Goal: Task Accomplishment & Management: Manage account settings

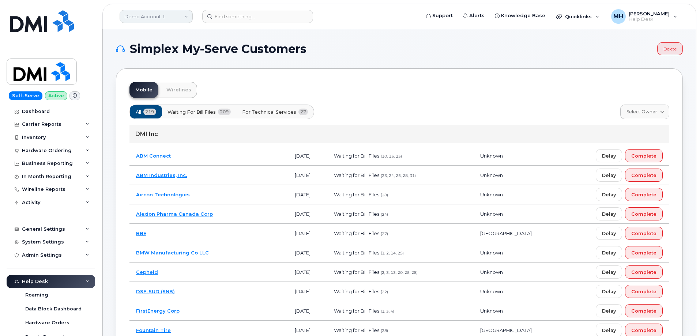
click at [135, 21] on link "Demo Account 1" at bounding box center [156, 16] width 73 height 13
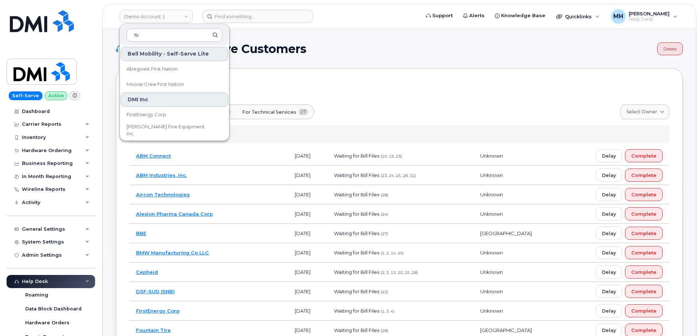
type input "fir"
click at [138, 114] on span "FirstEnergy Corp" at bounding box center [147, 114] width 40 height 7
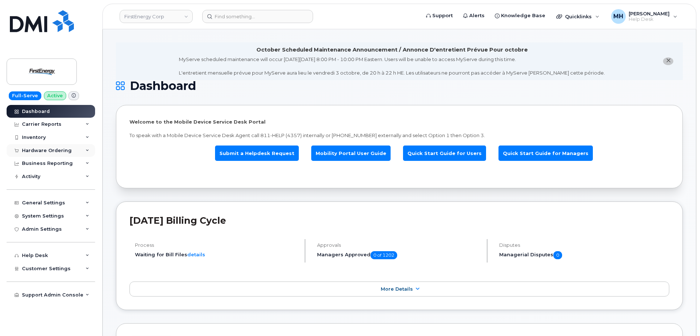
click at [72, 151] on div "Hardware Ordering" at bounding box center [51, 150] width 89 height 13
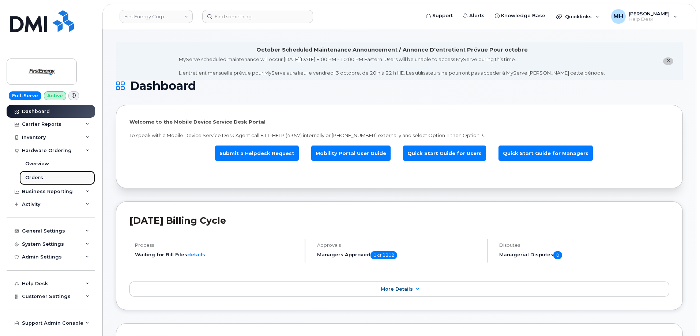
click at [49, 174] on link "Orders" at bounding box center [57, 178] width 76 height 14
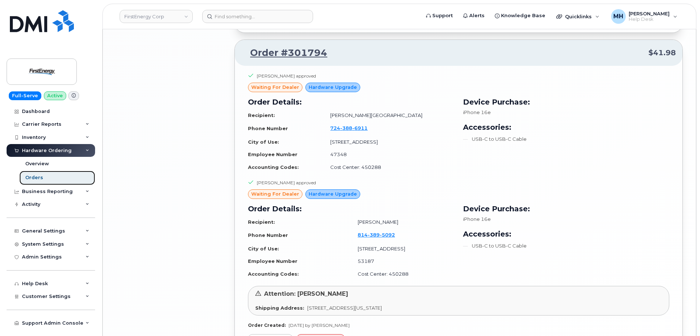
scroll to position [1700, 0]
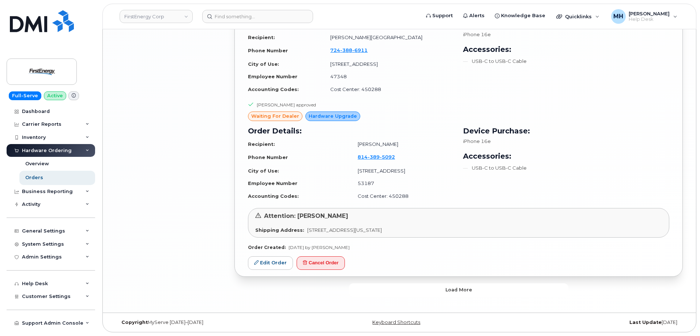
drag, startPoint x: 383, startPoint y: 292, endPoint x: 162, endPoint y: 292, distance: 221.7
click at [383, 291] on button "Load more" at bounding box center [458, 289] width 219 height 13
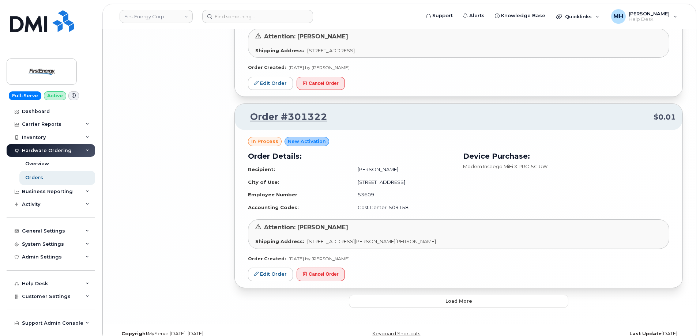
scroll to position [3450, 0]
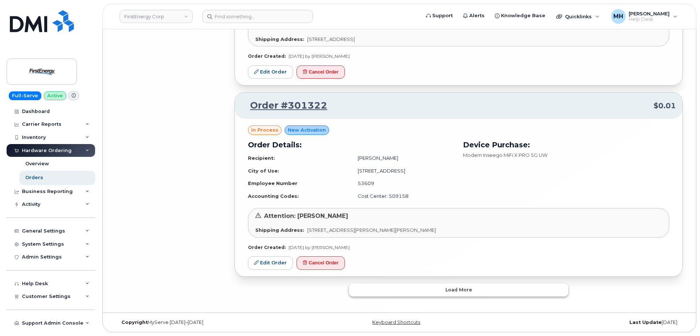
click at [386, 286] on button "Load more" at bounding box center [458, 289] width 219 height 13
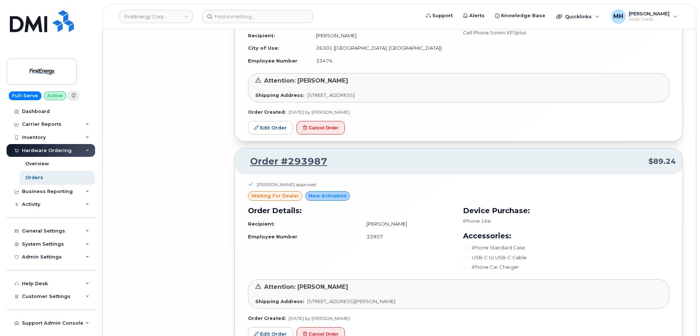
scroll to position [4981, 0]
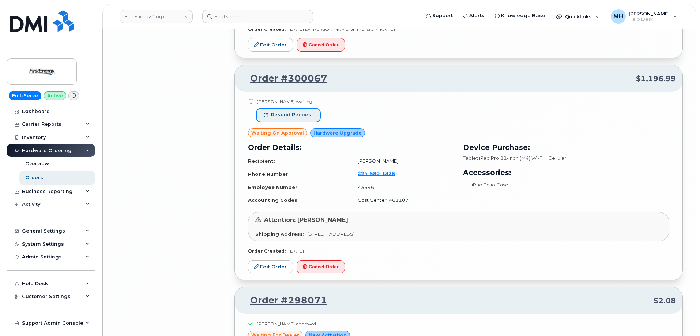
click at [309, 112] on span "Resend request" at bounding box center [292, 115] width 42 height 7
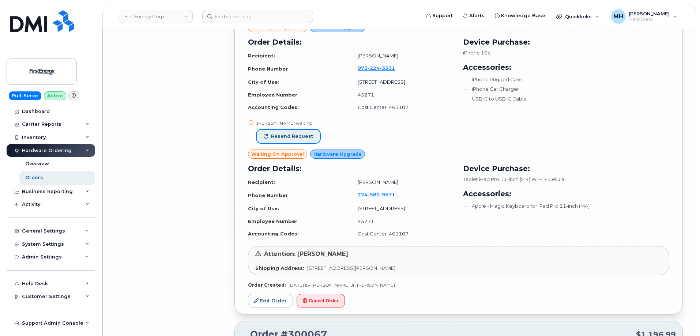
click at [301, 136] on span "Resend request" at bounding box center [292, 136] width 42 height 7
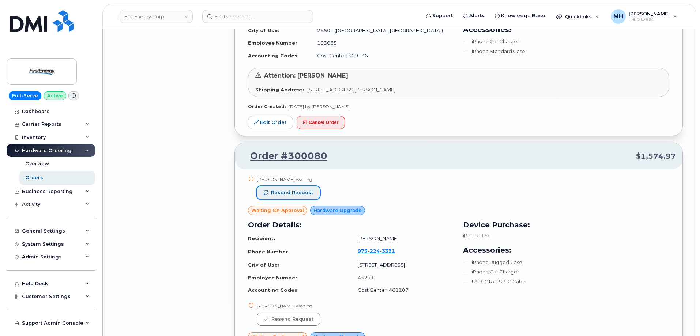
click at [300, 192] on span "Resend request" at bounding box center [292, 192] width 42 height 7
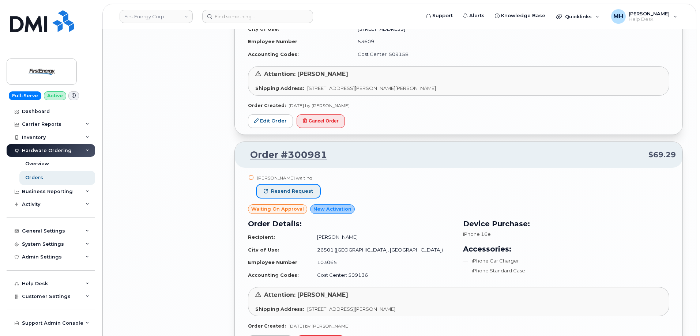
click at [312, 188] on button "Resend request" at bounding box center [288, 191] width 63 height 13
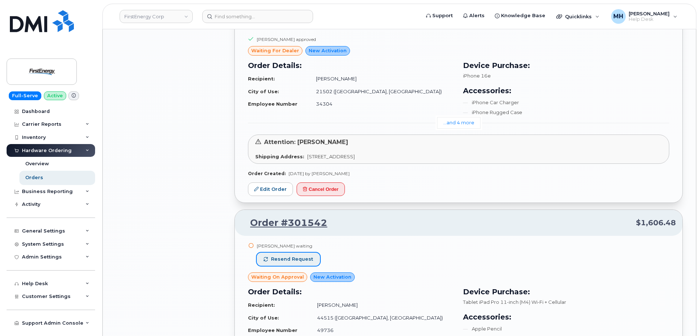
click at [306, 258] on span "Resend request" at bounding box center [292, 259] width 42 height 7
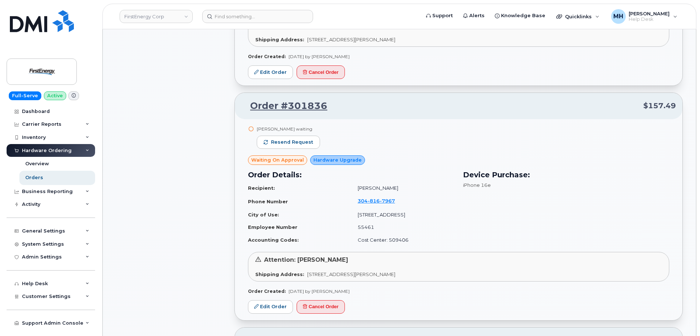
scroll to position [1141, 0]
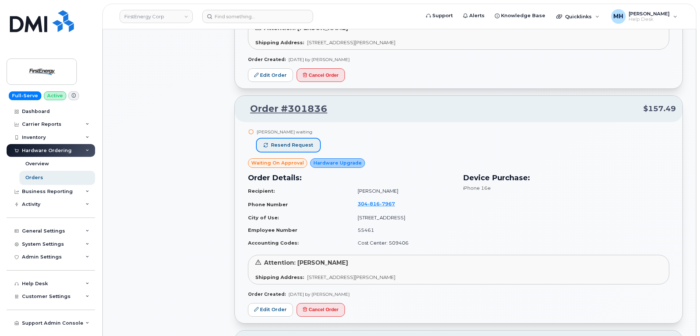
click at [300, 139] on button "Resend request" at bounding box center [288, 145] width 63 height 13
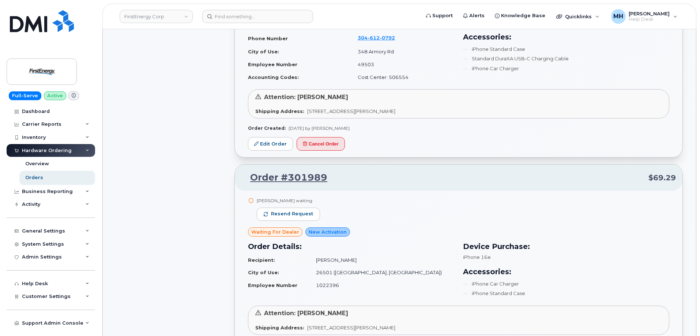
scroll to position [629, 0]
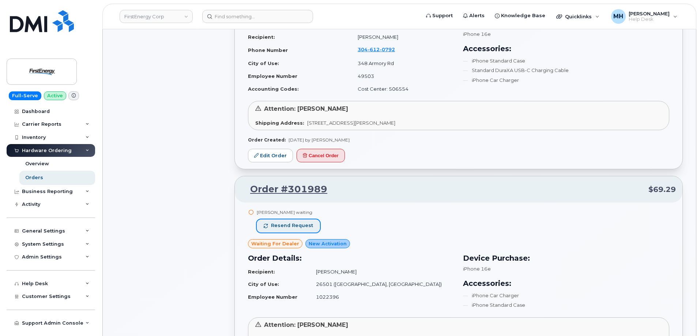
click at [312, 228] on button "Resend request" at bounding box center [288, 225] width 63 height 13
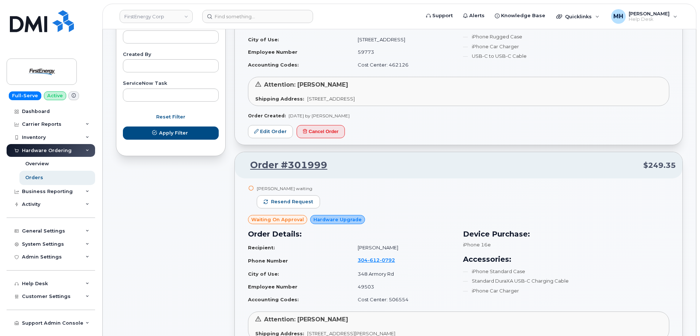
scroll to position [336, 0]
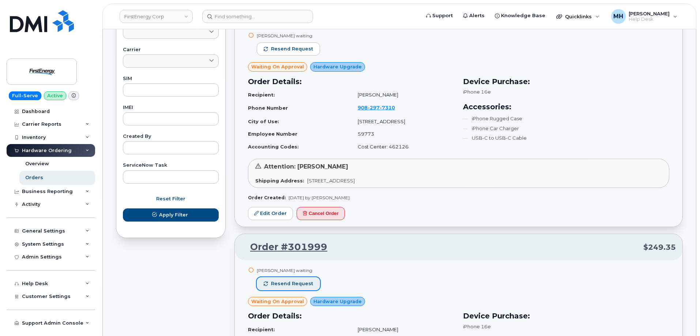
click at [312, 278] on button "Resend request" at bounding box center [288, 283] width 63 height 13
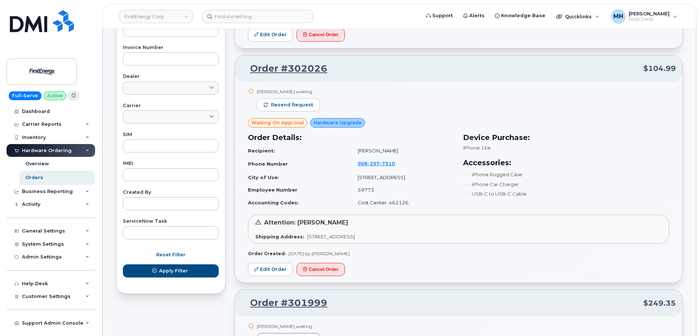
scroll to position [190, 0]
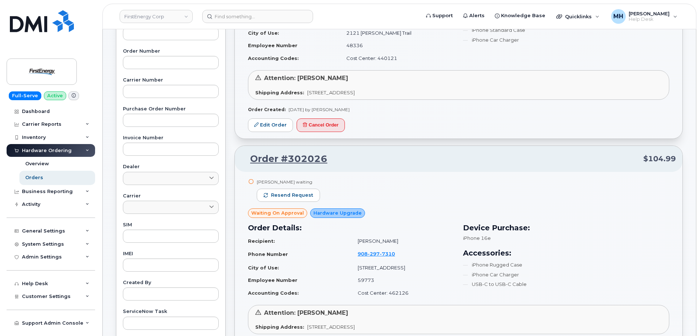
click at [297, 202] on div "Ralph C Hillmer waiting Resend request" at bounding box center [288, 194] width 63 height 30
click at [296, 198] on span "Resend request" at bounding box center [292, 195] width 42 height 7
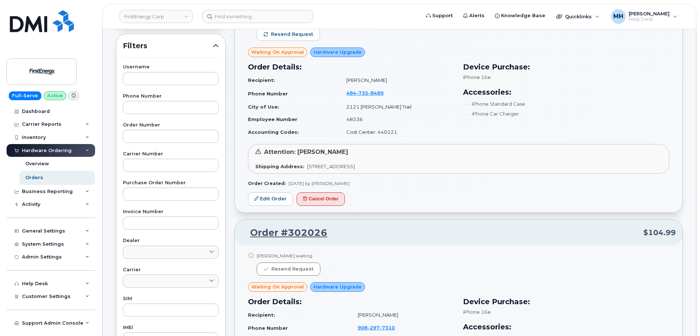
scroll to position [7, 0]
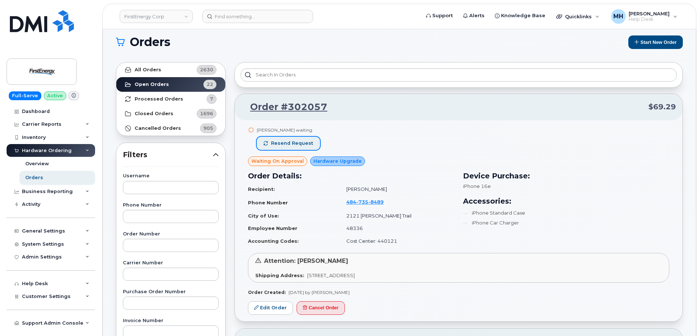
click at [289, 144] on span "Resend request" at bounding box center [292, 143] width 42 height 7
click at [150, 16] on link "FirstEnergy Corp" at bounding box center [156, 16] width 73 height 13
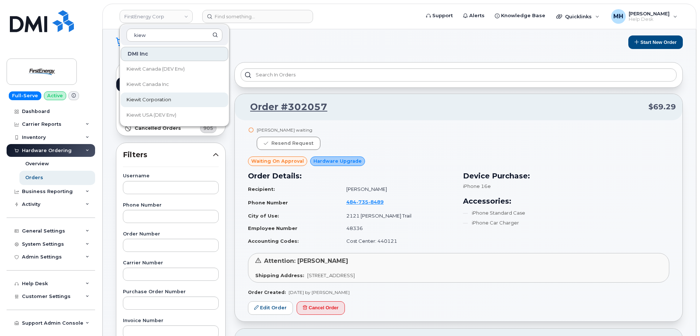
type input "kiew"
click at [160, 99] on span "Kiewit Corporation" at bounding box center [149, 99] width 45 height 7
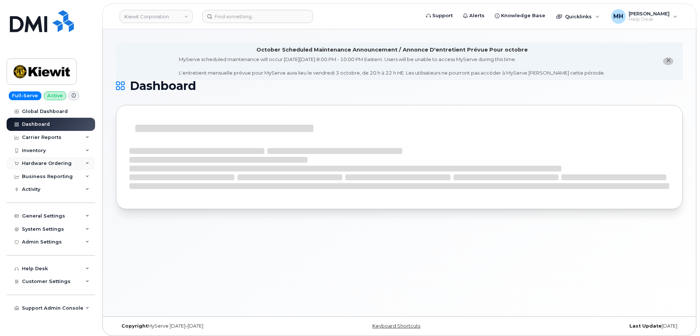
click at [56, 166] on div "Hardware Ordering" at bounding box center [47, 164] width 50 height 6
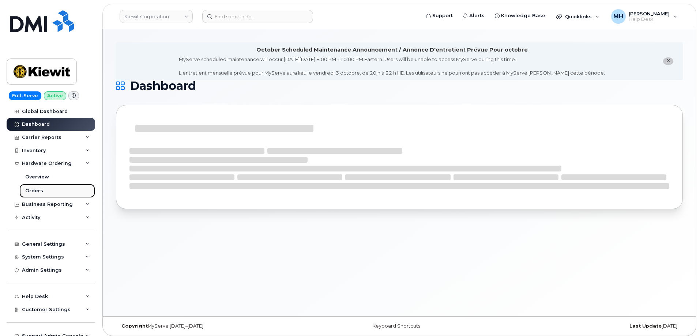
click at [36, 192] on div "Orders" at bounding box center [34, 191] width 18 height 7
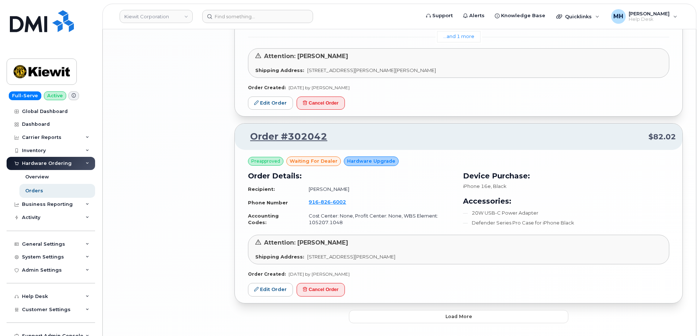
scroll to position [1561, 0]
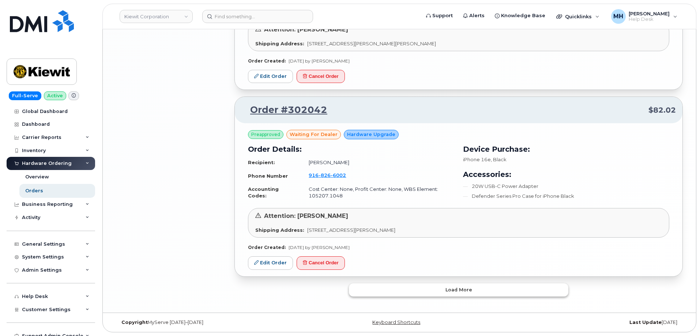
click at [377, 289] on button "Load more" at bounding box center [458, 289] width 219 height 13
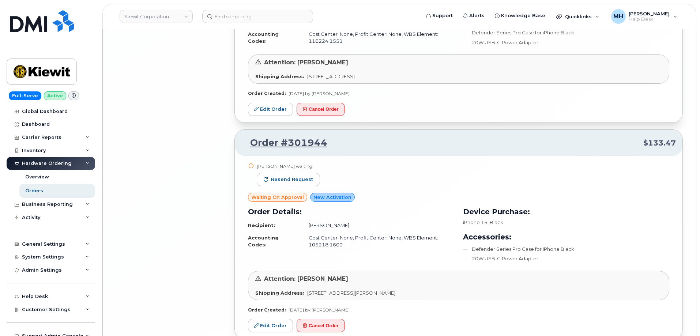
scroll to position [3511, 0]
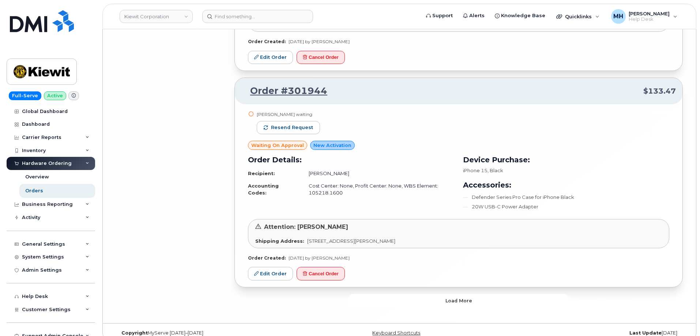
click at [400, 294] on button "Load more" at bounding box center [458, 300] width 219 height 13
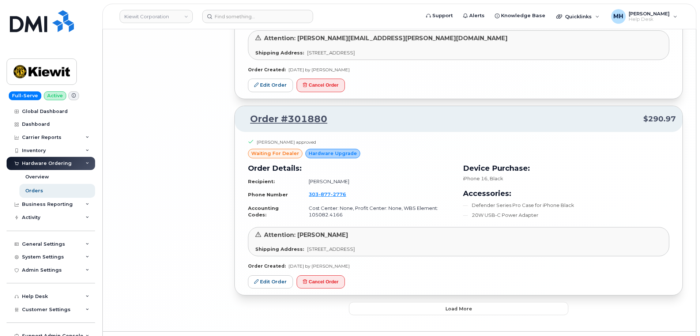
scroll to position [5295, 0]
click at [364, 301] on button "Load more" at bounding box center [458, 307] width 219 height 13
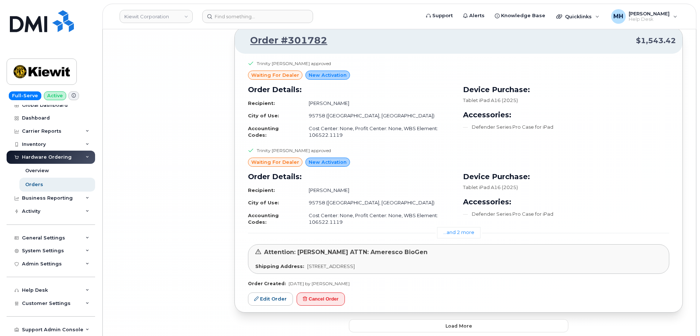
scroll to position [7069, 0]
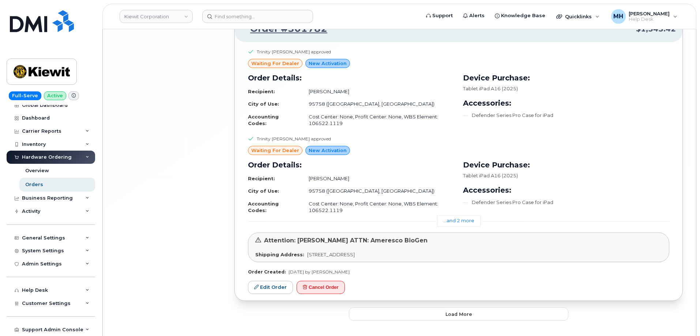
click at [360, 308] on button "Load more" at bounding box center [458, 314] width 219 height 13
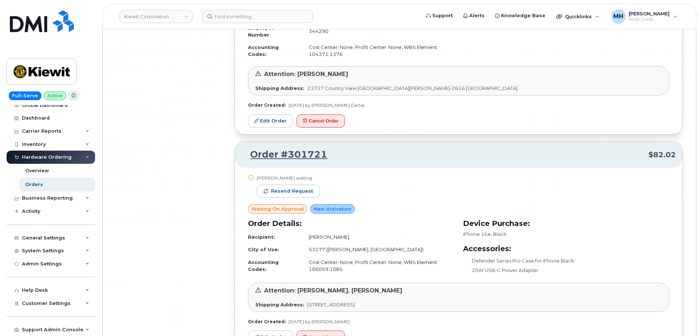
scroll to position [8647, 0]
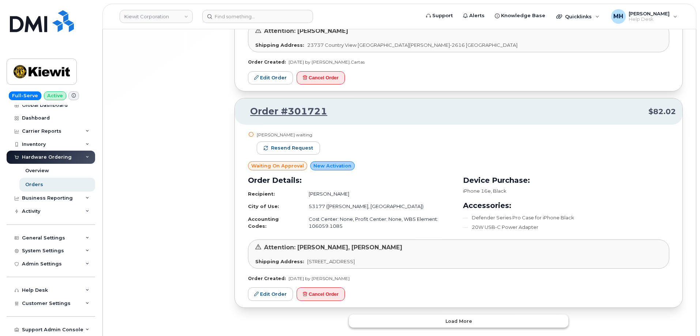
click at [362, 315] on button "Load more" at bounding box center [458, 321] width 219 height 13
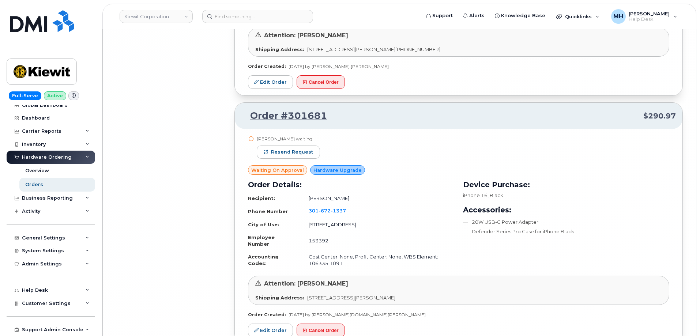
scroll to position [10378, 0]
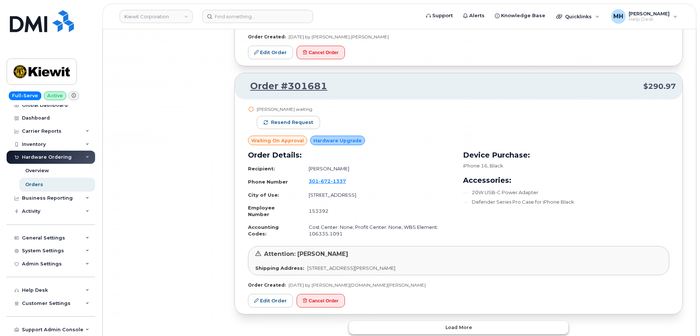
click at [412, 321] on button "Load more" at bounding box center [458, 327] width 219 height 13
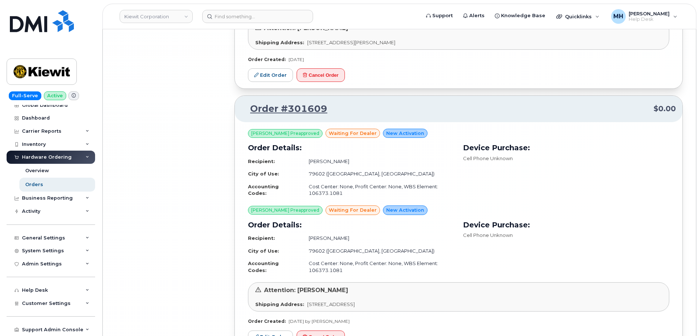
scroll to position [12172, 0]
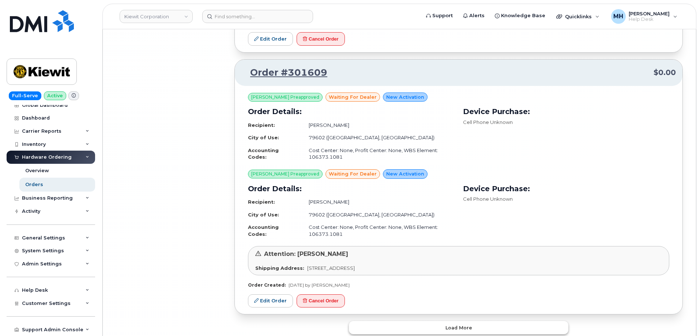
click at [450, 324] on span "Load more" at bounding box center [459, 327] width 27 height 7
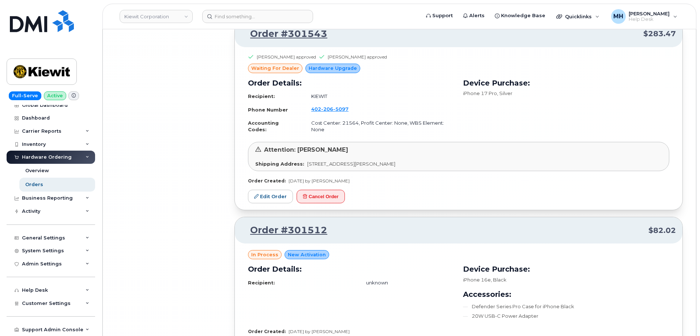
scroll to position [13881, 0]
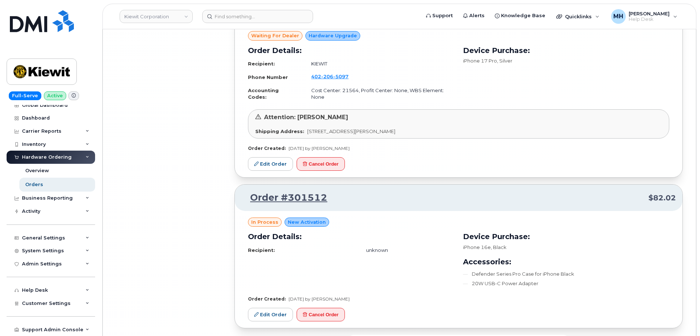
drag, startPoint x: 421, startPoint y: 286, endPoint x: 373, endPoint y: 250, distance: 59.7
click at [418, 335] on button "Load more" at bounding box center [458, 341] width 219 height 13
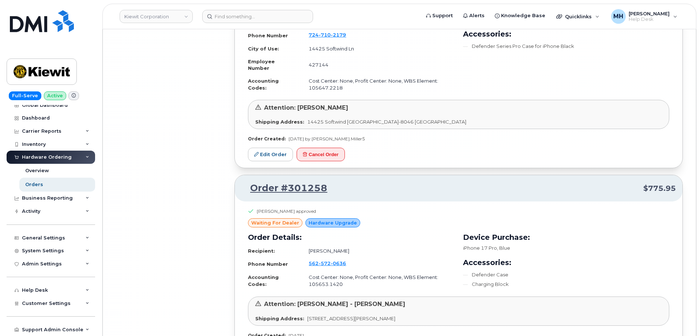
scroll to position [15469, 0]
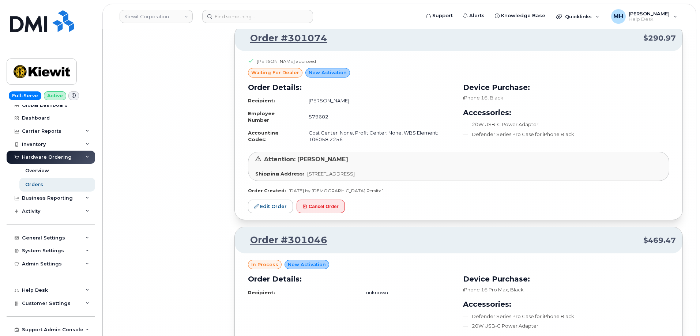
scroll to position [16854, 0]
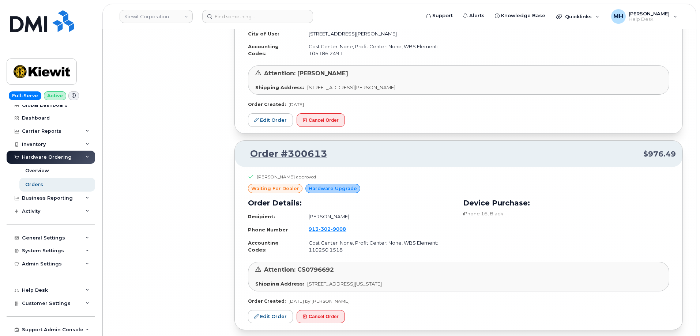
scroll to position [18342, 0]
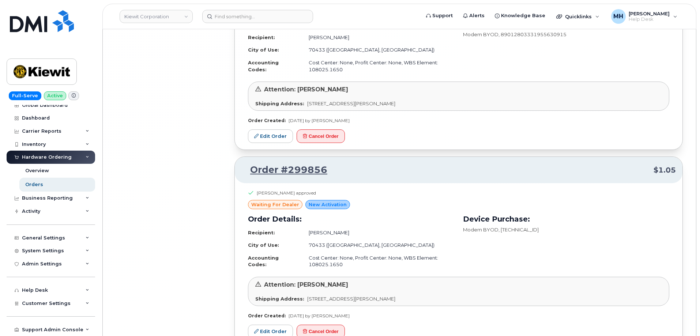
scroll to position [19961, 0]
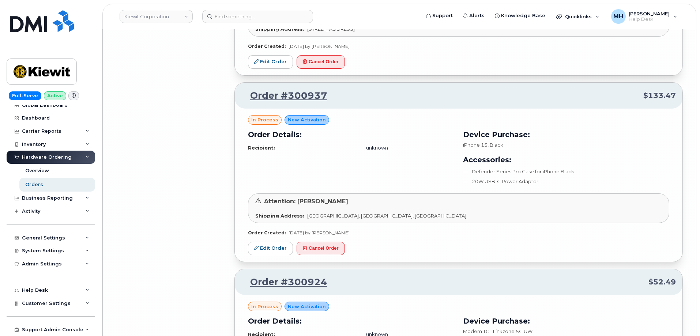
scroll to position [17357, 0]
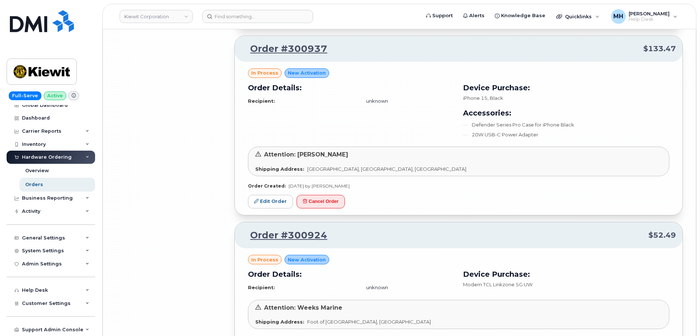
click at [322, 195] on button "Cancel Order" at bounding box center [321, 202] width 48 height 14
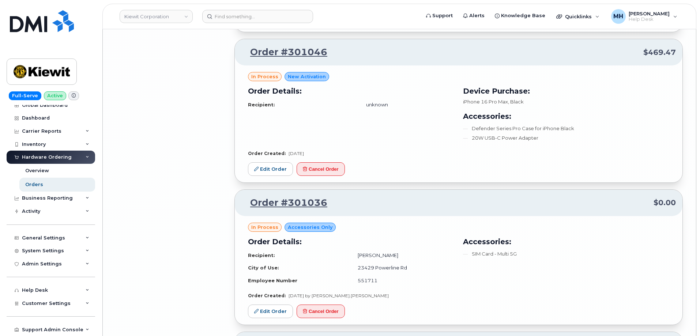
scroll to position [16845, 0]
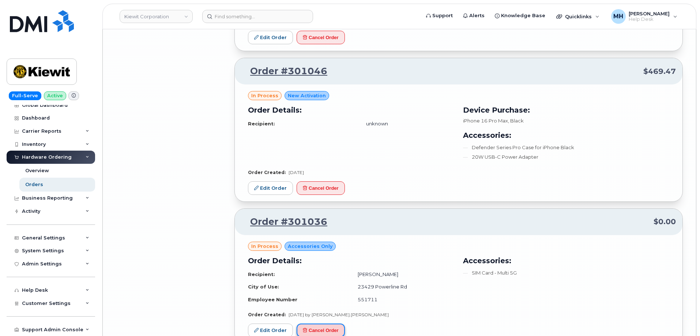
click at [337, 324] on button "Cancel Order" at bounding box center [321, 331] width 48 height 14
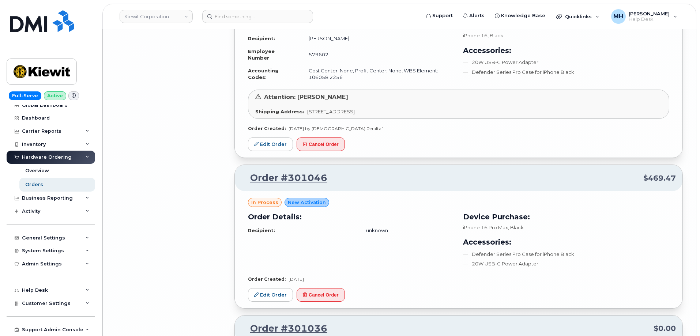
scroll to position [16735, 0]
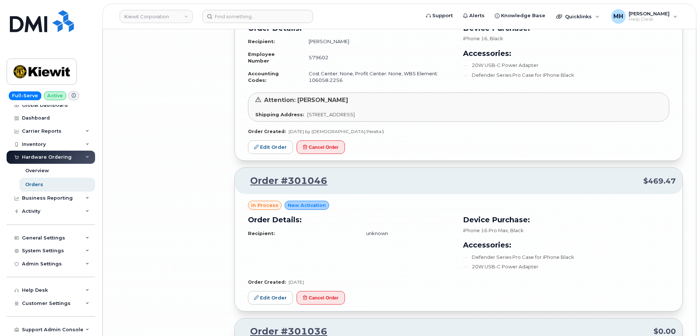
click at [339, 248] on div "in process New Activation Order Details: Recipient: unknown Device Purchase: iP…" at bounding box center [459, 252] width 448 height 117
click at [338, 291] on button "Cancel Order" at bounding box center [321, 298] width 48 height 14
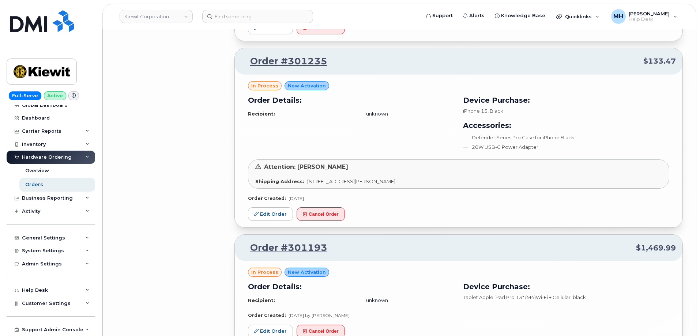
scroll to position [15967, 0]
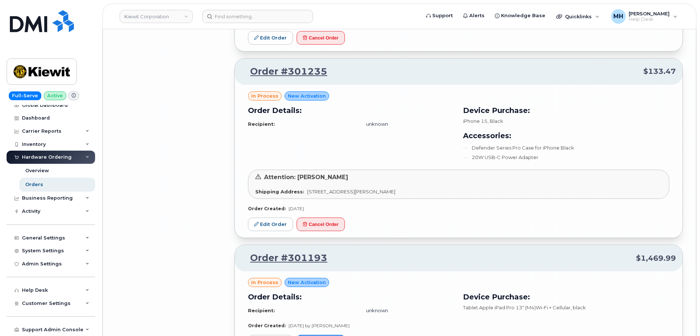
click at [323, 335] on button "Cancel Order" at bounding box center [321, 342] width 48 height 14
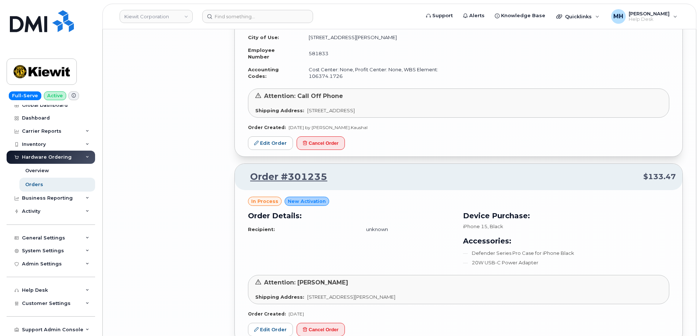
scroll to position [15857, 0]
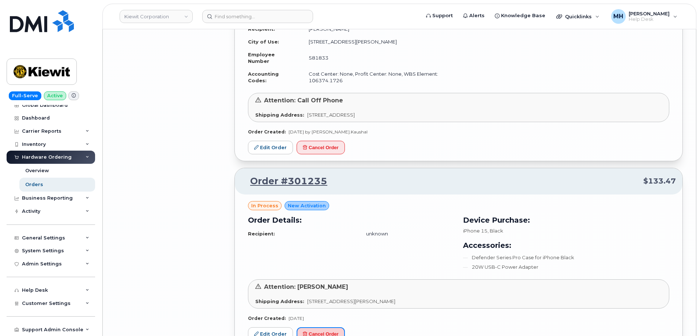
drag, startPoint x: 339, startPoint y: 274, endPoint x: 383, endPoint y: 30, distance: 248.0
click at [339, 327] on button "Cancel Order" at bounding box center [321, 334] width 48 height 14
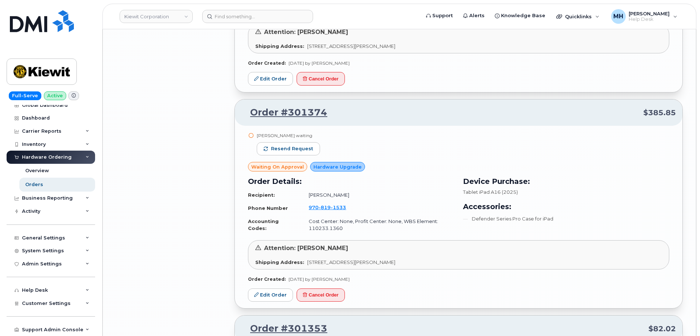
scroll to position [14577, 0]
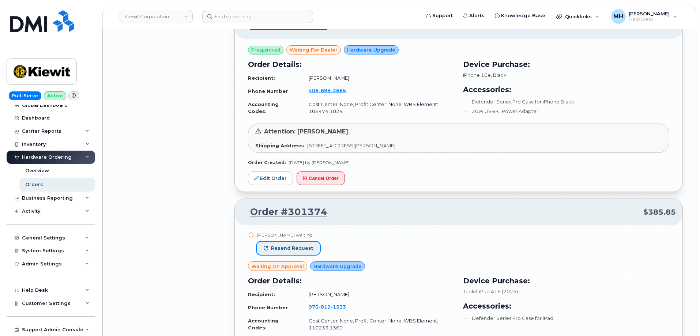
click at [303, 245] on span "Resend request" at bounding box center [292, 248] width 42 height 7
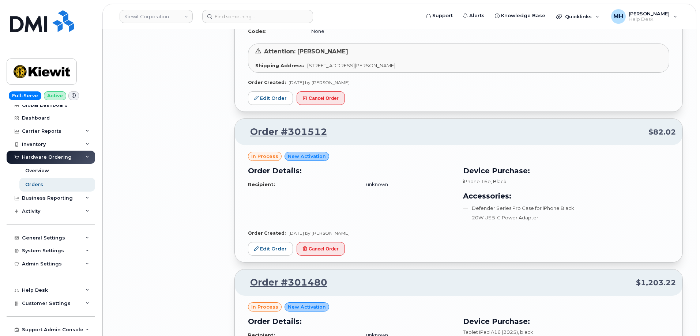
scroll to position [13882, 0]
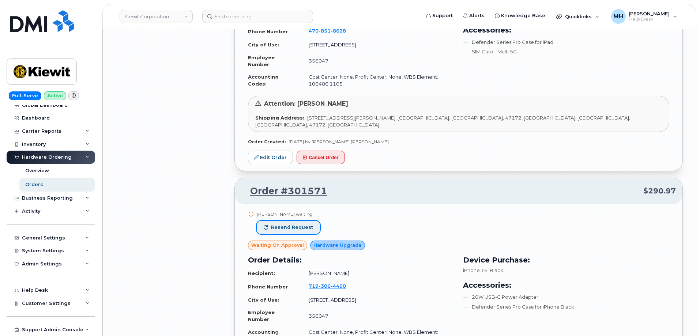
click at [304, 221] on button "Resend request" at bounding box center [288, 227] width 63 height 13
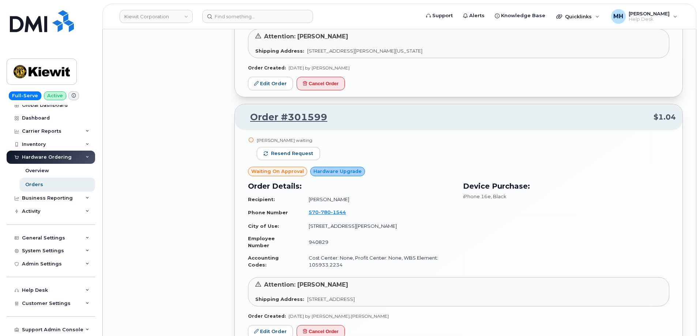
scroll to position [12748, 0]
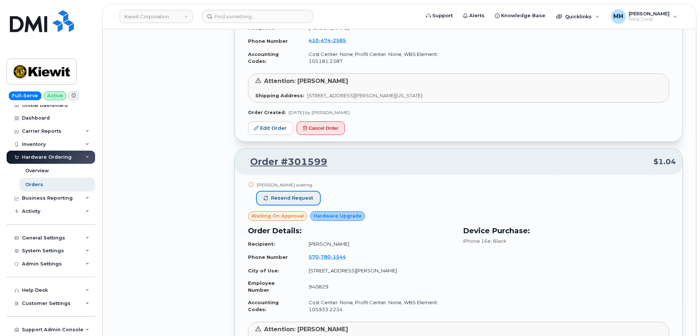
click at [311, 192] on button "Resend request" at bounding box center [288, 198] width 63 height 13
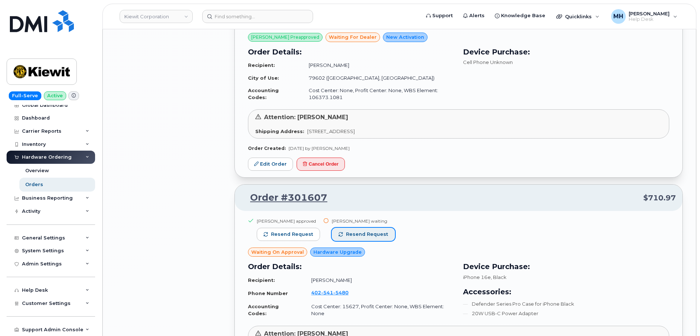
click at [357, 231] on span "Resend request" at bounding box center [367, 234] width 42 height 7
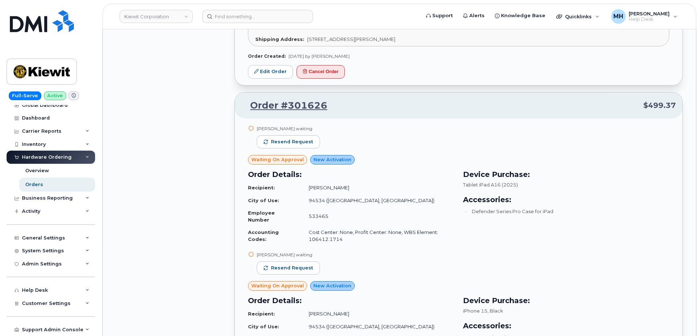
scroll to position [11578, 0]
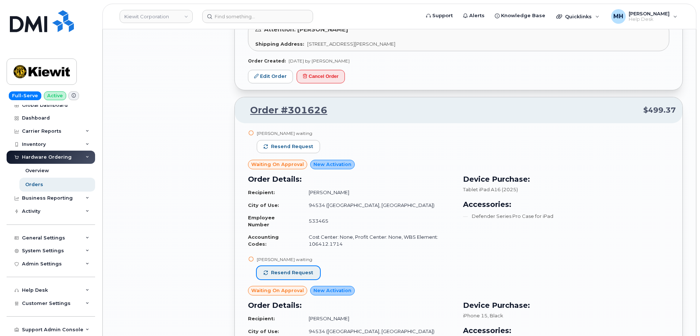
click at [310, 266] on button "Resend request" at bounding box center [288, 272] width 63 height 13
click at [307, 130] on div "Matthew Vaughn waiting Resend request" at bounding box center [288, 145] width 63 height 30
click at [310, 143] on span "Resend request" at bounding box center [292, 146] width 42 height 7
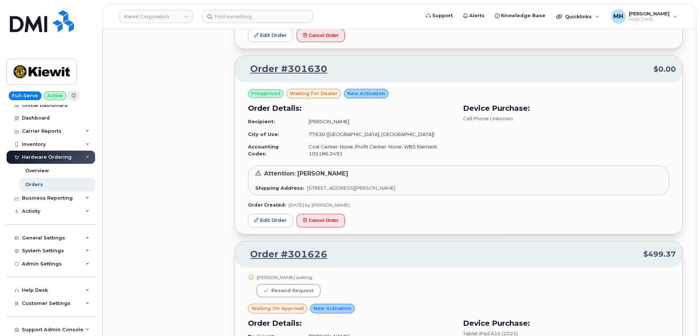
scroll to position [11358, 0]
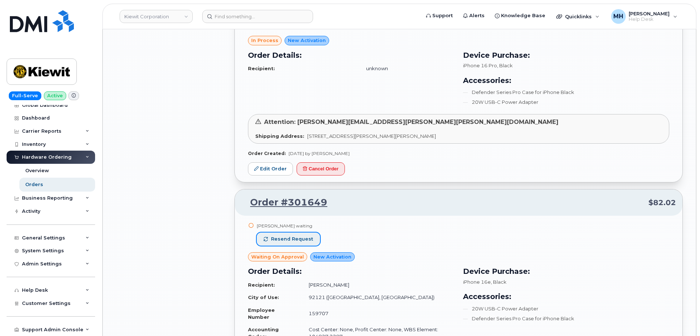
click at [307, 236] on span "Resend request" at bounding box center [292, 239] width 42 height 7
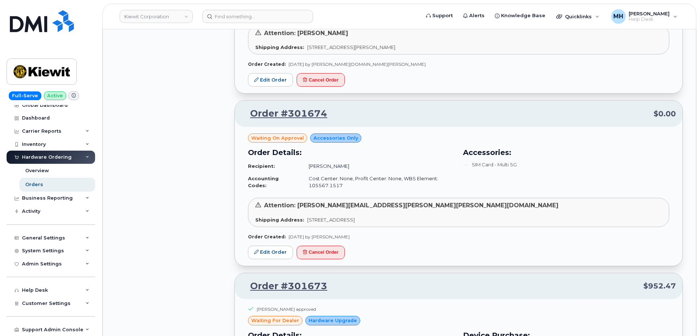
scroll to position [10517, 0]
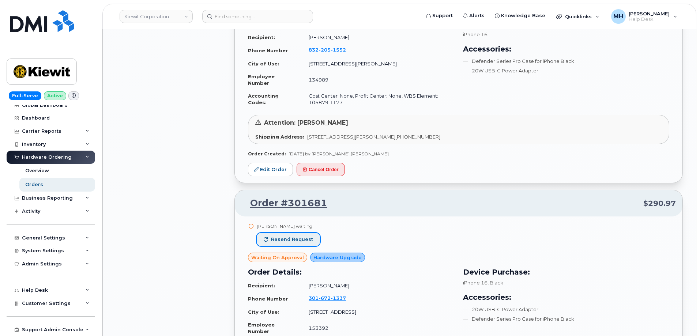
click at [298, 236] on span "Resend request" at bounding box center [292, 239] width 42 height 7
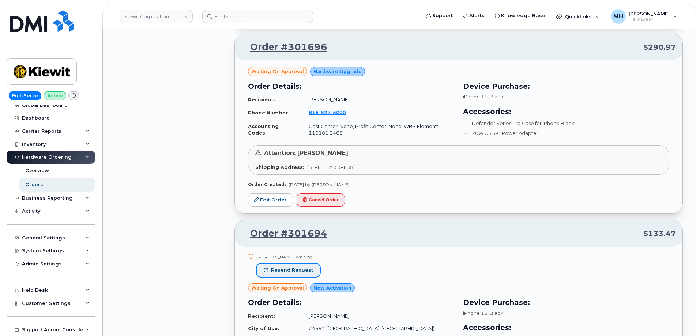
click at [294, 267] on span "Resend request" at bounding box center [292, 270] width 42 height 7
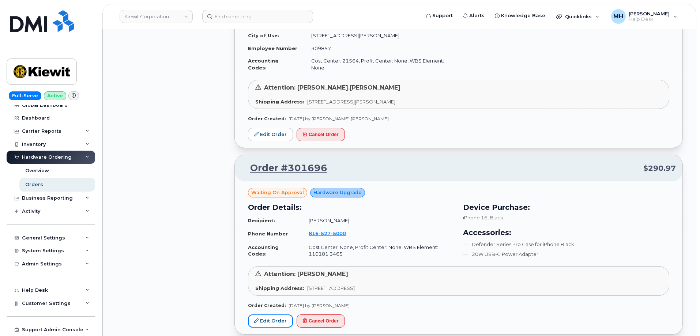
scroll to position [9676, 0]
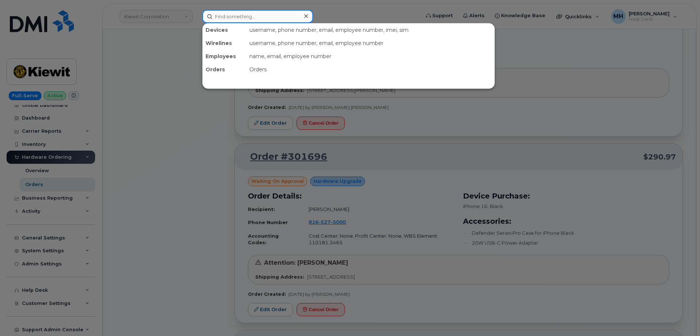
click at [235, 18] on input at bounding box center [257, 16] width 111 height 13
paste input "470) 352-0597"
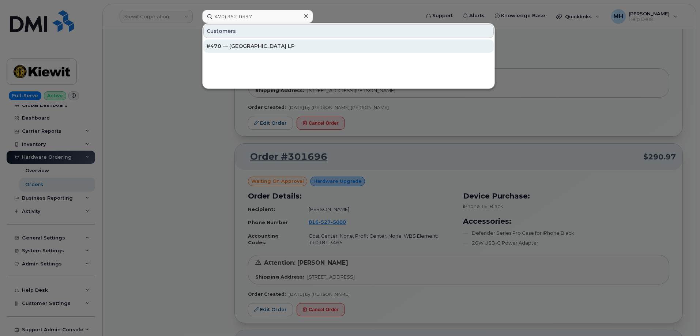
click at [254, 49] on div "#470 — Revelstoke Mountain Resort LP" at bounding box center [348, 45] width 285 height 7
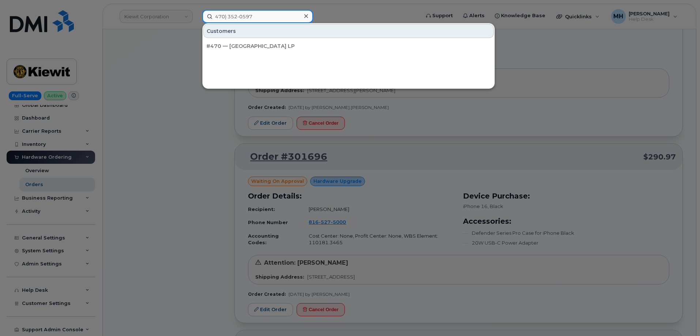
click at [228, 17] on input "470) 352-0597" at bounding box center [257, 16] width 111 height 13
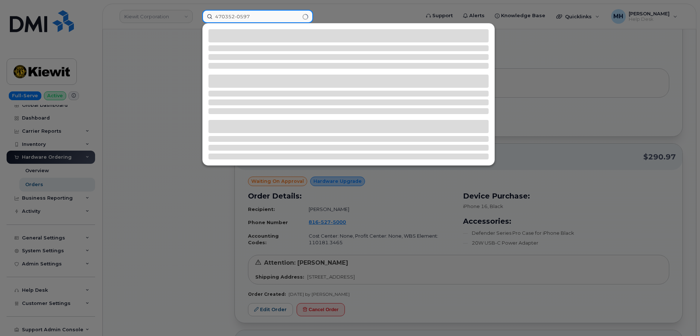
type input "470352-0597"
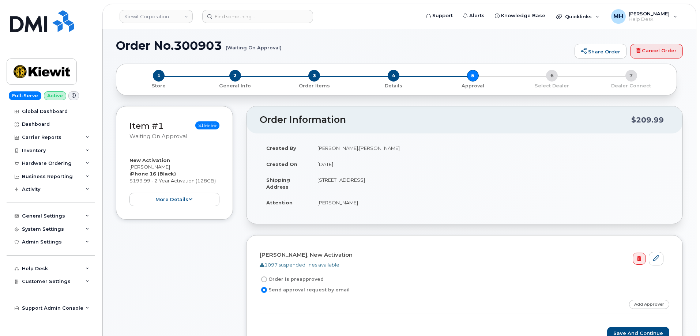
scroll to position [37, 0]
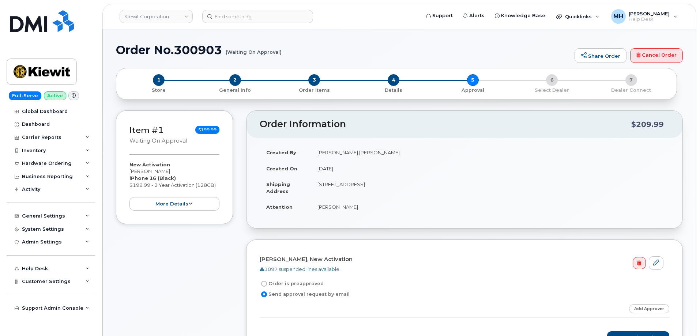
drag, startPoint x: 357, startPoint y: 204, endPoint x: 318, endPoint y: 206, distance: 39.2
click at [318, 206] on td "Eugene Udarbe" at bounding box center [490, 207] width 358 height 16
copy td "Eugene Udarbe"
drag, startPoint x: 117, startPoint y: 51, endPoint x: 281, endPoint y: 57, distance: 163.6
click at [281, 57] on div "Order No.300903 (Waiting On Approval) Share Order Cancel Order" at bounding box center [399, 56] width 567 height 25
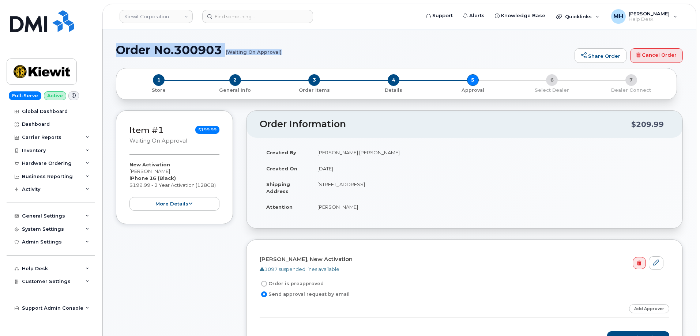
copy h1 "Order No.300903 (Waiting On Approval)"
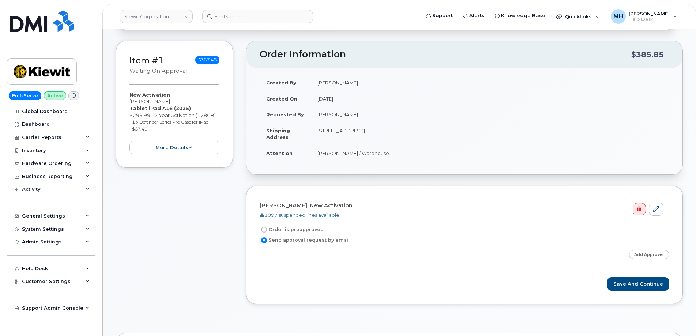
scroll to position [37, 0]
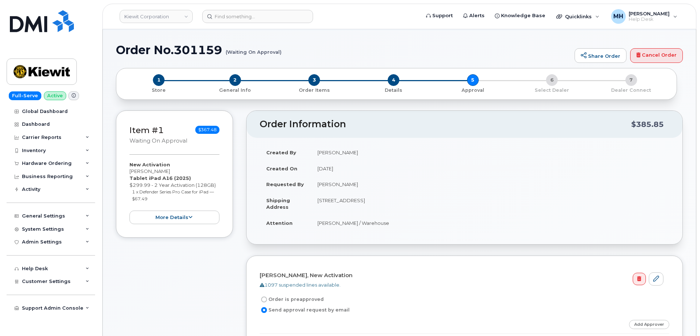
drag, startPoint x: 359, startPoint y: 186, endPoint x: 355, endPoint y: 186, distance: 4.0
click at [355, 186] on td "[PERSON_NAME]" at bounding box center [490, 184] width 358 height 16
click at [365, 183] on td "[PERSON_NAME]" at bounding box center [490, 184] width 358 height 16
drag, startPoint x: 343, startPoint y: 185, endPoint x: 318, endPoint y: 185, distance: 25.6
click at [318, 185] on td "[PERSON_NAME]" at bounding box center [490, 184] width 358 height 16
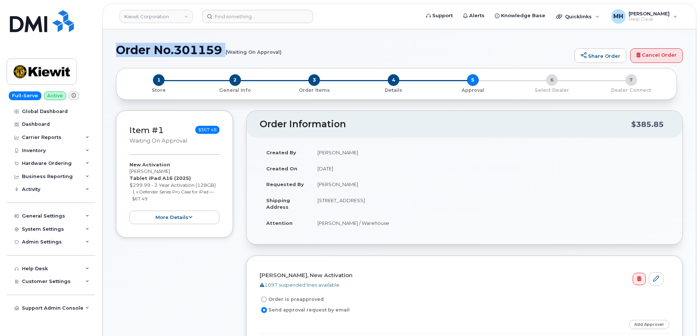
drag, startPoint x: 118, startPoint y: 50, endPoint x: 231, endPoint y: 50, distance: 113.0
click at [231, 50] on h1 "Order No.301159 (Waiting On Approval)" at bounding box center [343, 50] width 455 height 13
drag, startPoint x: 169, startPoint y: 172, endPoint x: 126, endPoint y: 172, distance: 43.2
click at [126, 172] on div "Item #1 Waiting On Approval $367.48 New Activation Jose Gomez Tablet iPad A16 (…" at bounding box center [174, 173] width 117 height 127
copy div "Jose Gomez"
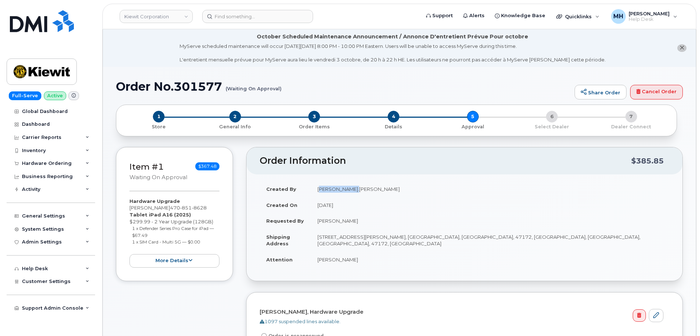
drag, startPoint x: 348, startPoint y: 190, endPoint x: 319, endPoint y: 190, distance: 29.6
click at [319, 190] on td "Tyler.Shields" at bounding box center [490, 189] width 358 height 16
copy td "Tyler.Shields"
drag, startPoint x: 222, startPoint y: 82, endPoint x: 117, endPoint y: 82, distance: 105.3
click at [117, 82] on h1 "Order No.301577 (Waiting On Approval)" at bounding box center [343, 86] width 455 height 13
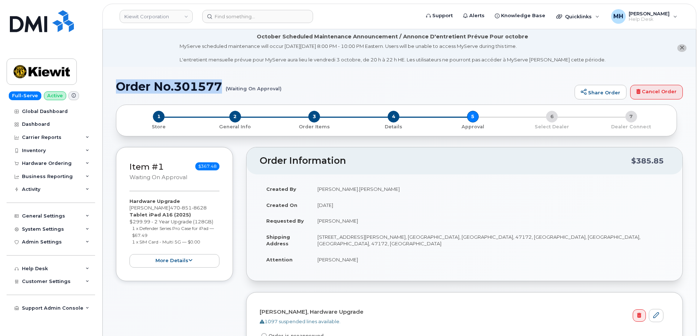
copy h1 "Order No.301577"
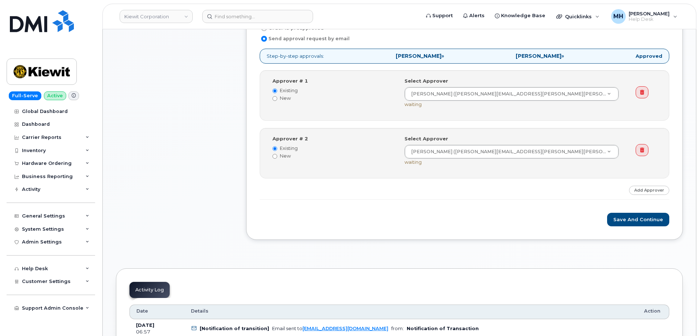
scroll to position [549, 0]
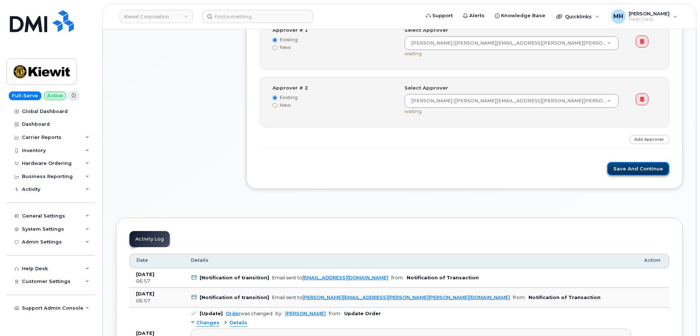
click at [637, 169] on button "Save and Continue" at bounding box center [638, 169] width 62 height 14
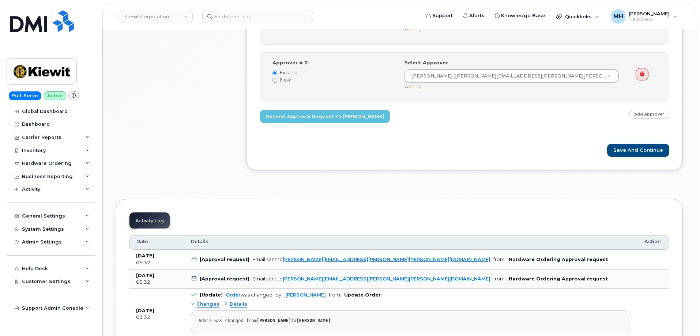
scroll to position [585, 0]
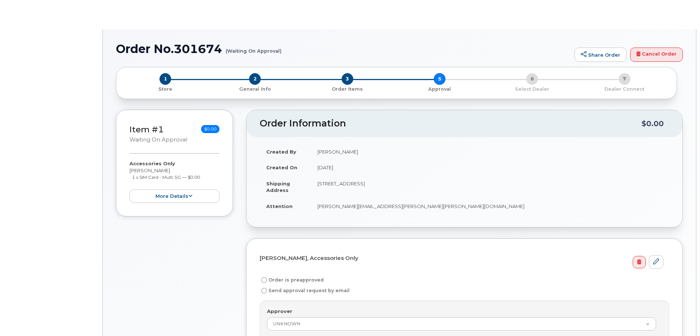
radio input "true"
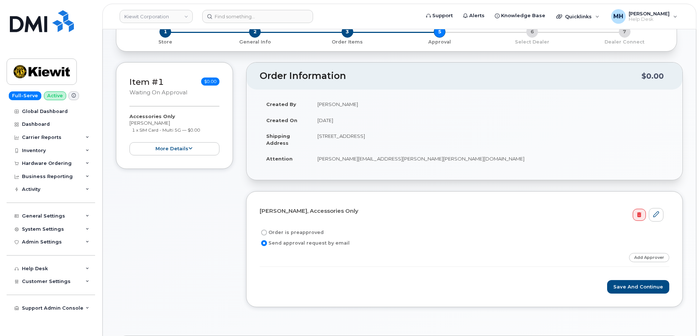
scroll to position [37, 0]
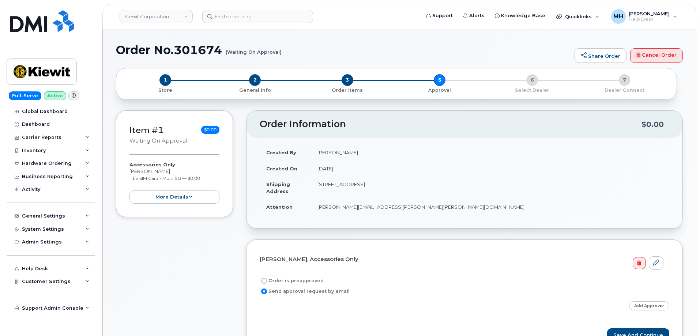
drag, startPoint x: 353, startPoint y: 151, endPoint x: 317, endPoint y: 151, distance: 35.5
click at [317, 151] on td "Mark Oyekunie" at bounding box center [490, 152] width 358 height 16
drag, startPoint x: 176, startPoint y: 170, endPoint x: 130, endPoint y: 170, distance: 45.7
click at [130, 170] on div "Accessories Only Andres Manosalva 1 x SIM Card - Multi 5G — $0.00 more details" at bounding box center [174, 182] width 90 height 42
copy div "Andres Manosalva"
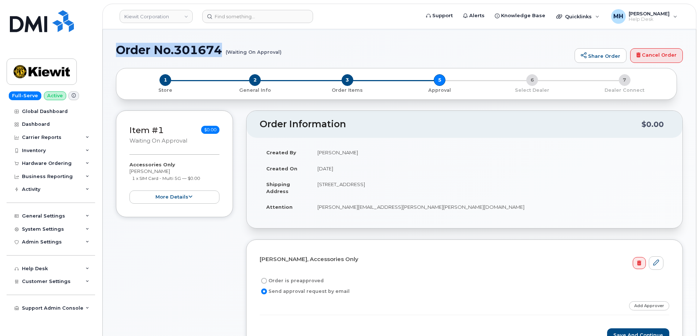
drag, startPoint x: 216, startPoint y: 48, endPoint x: 116, endPoint y: 49, distance: 99.9
click at [116, 49] on h1 "Order No.301674 (Waiting On Approval)" at bounding box center [343, 50] width 455 height 13
copy h1 "Order No.301674"
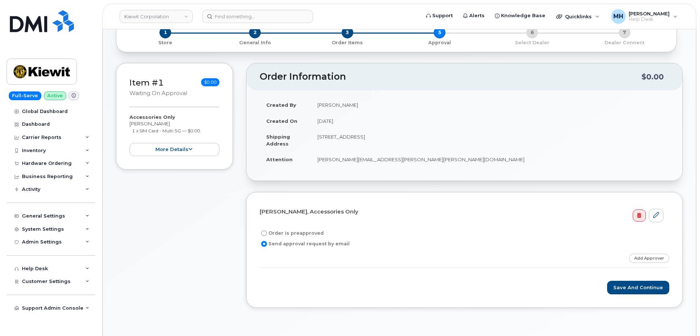
scroll to position [146, 0]
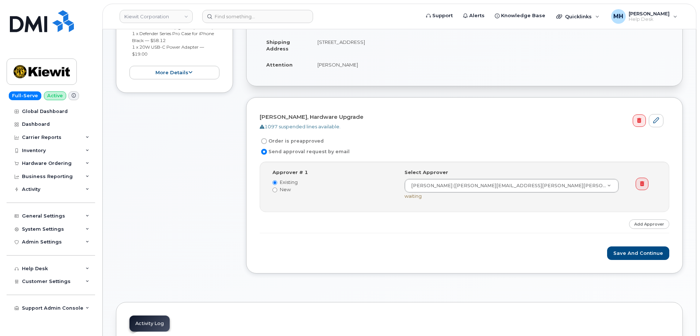
scroll to position [329, 0]
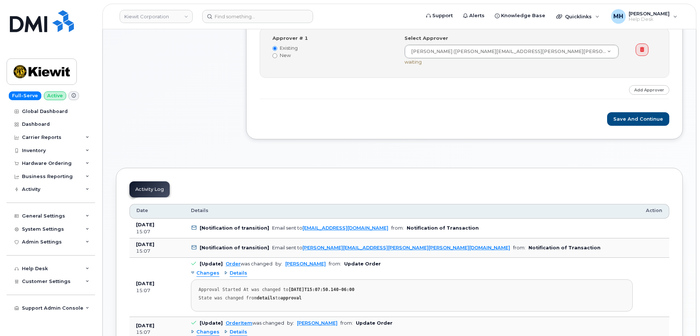
click at [621, 124] on button "Save and Continue" at bounding box center [638, 119] width 62 height 14
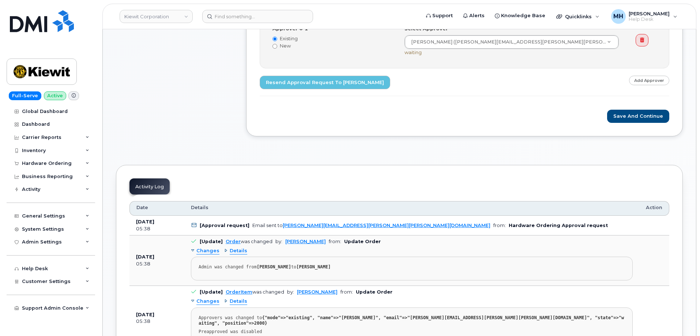
scroll to position [156, 0]
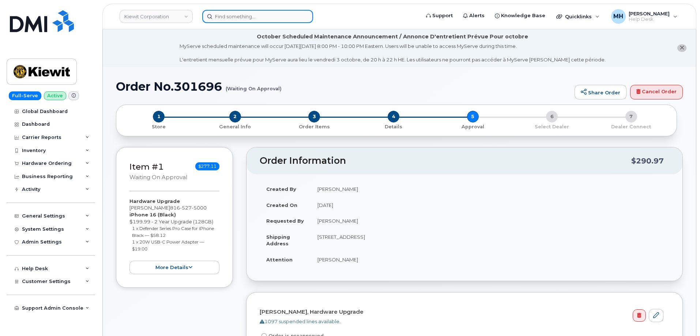
click at [281, 22] on input at bounding box center [257, 16] width 111 height 13
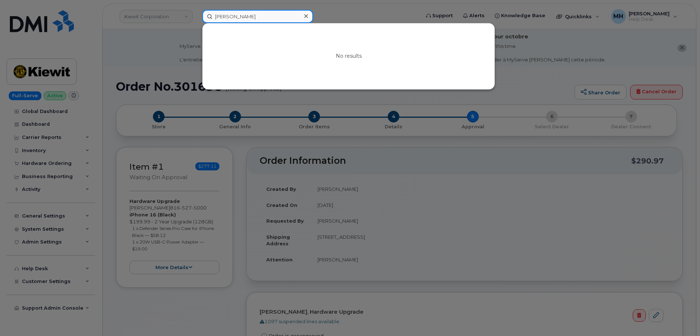
drag, startPoint x: 264, startPoint y: 14, endPoint x: 184, endPoint y: 21, distance: 80.4
click at [196, 21] on div "tyler sheilds No results" at bounding box center [308, 16] width 225 height 13
paste input "301577"
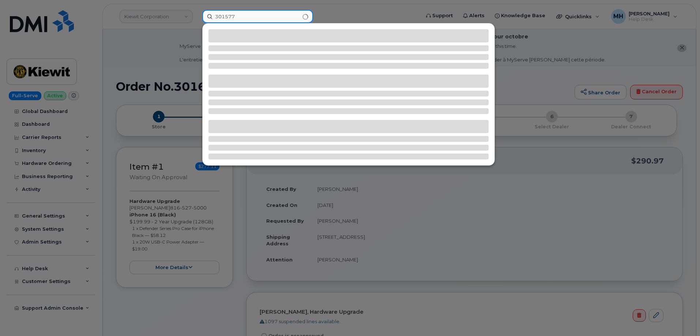
type input "301577"
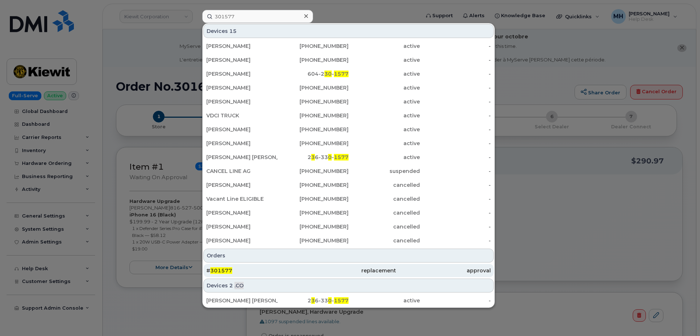
click at [279, 272] on div "# 301577" at bounding box center [253, 270] width 95 height 7
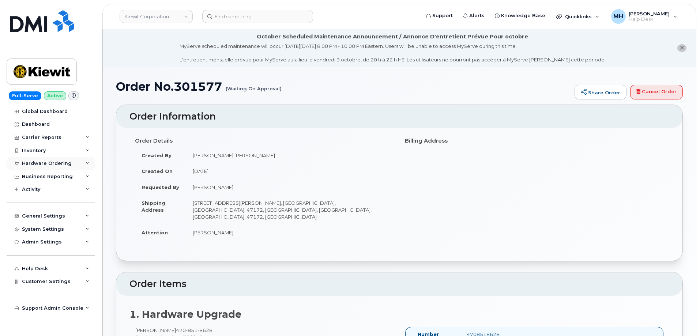
click at [56, 167] on div "Hardware Ordering" at bounding box center [51, 163] width 89 height 13
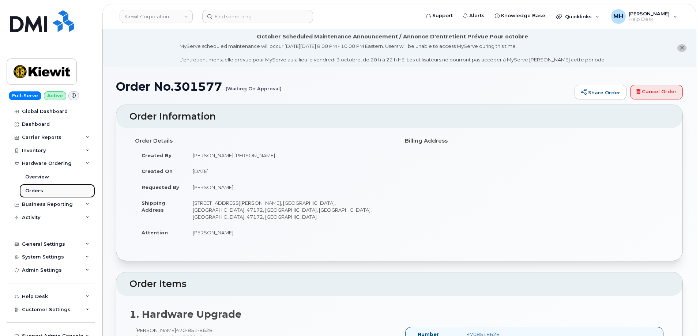
click at [44, 187] on link "Orders" at bounding box center [57, 191] width 76 height 14
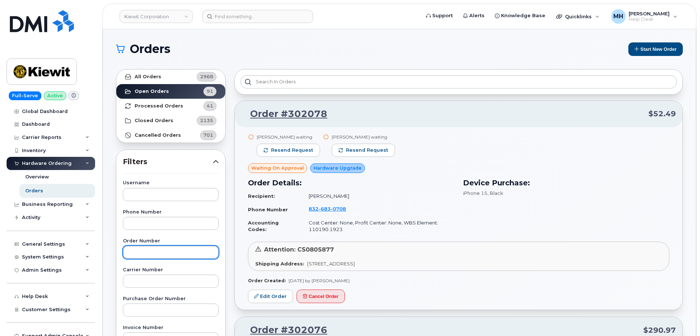
click at [169, 253] on input "text" at bounding box center [171, 252] width 96 height 13
paste input "301577"
type input "301577"
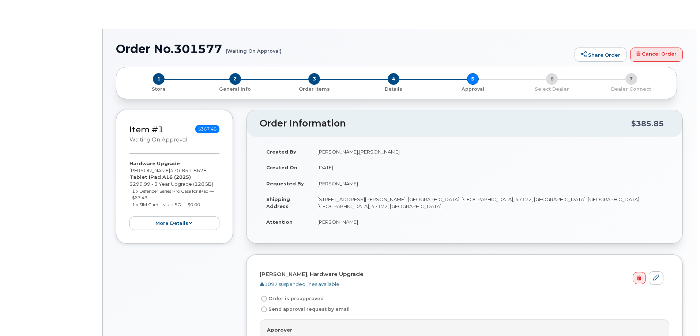
radio input "true"
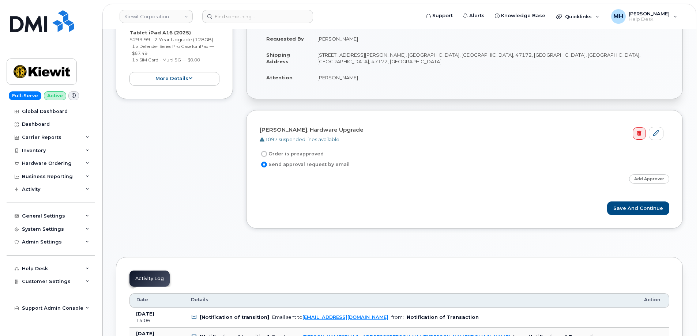
scroll to position [183, 0]
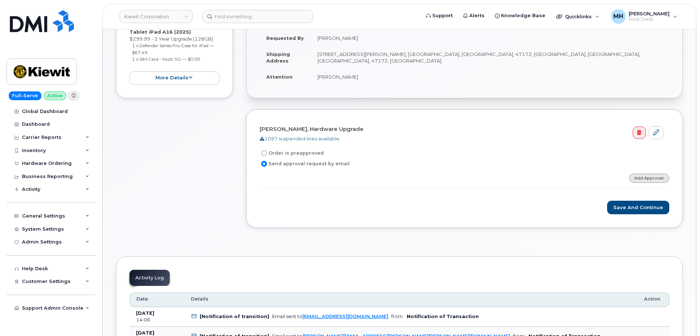
click at [638, 177] on link "Add Approver" at bounding box center [649, 178] width 40 height 9
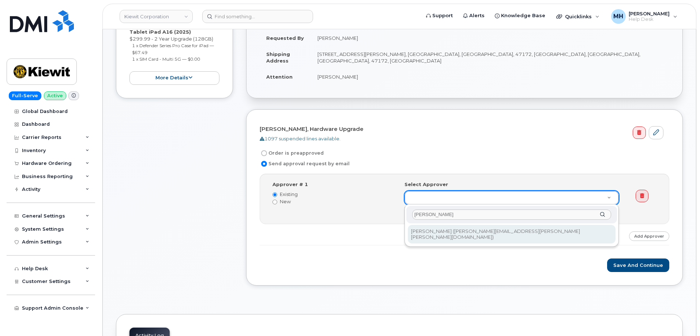
type input "[PERSON_NAME]"
drag, startPoint x: 426, startPoint y: 235, endPoint x: 452, endPoint y: 252, distance: 31.3
type input "2149040"
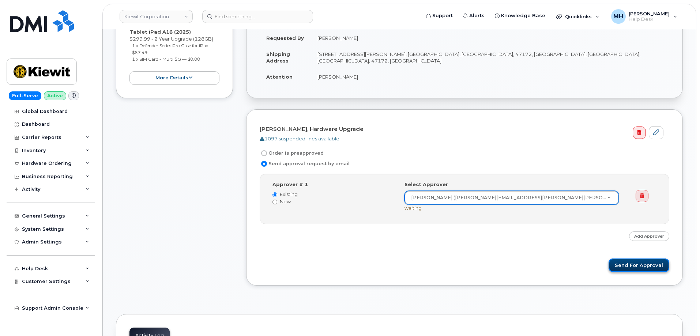
click at [632, 269] on button "Send for Approval" at bounding box center [639, 266] width 61 height 14
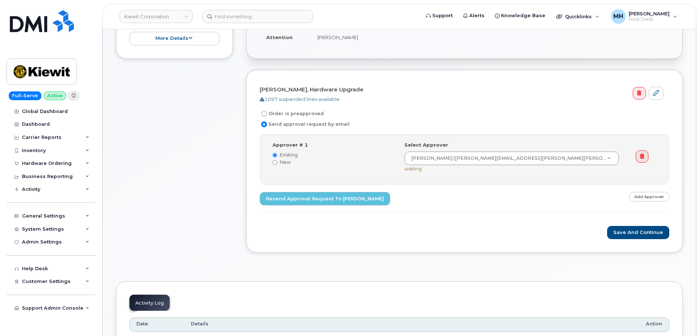
scroll to position [219, 0]
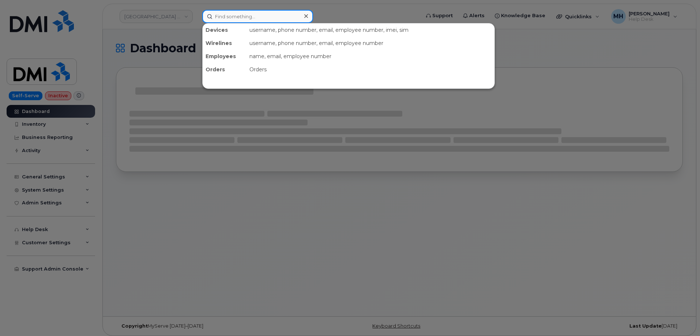
click at [241, 16] on input at bounding box center [257, 16] width 111 height 13
paste input "470) 352-0597"
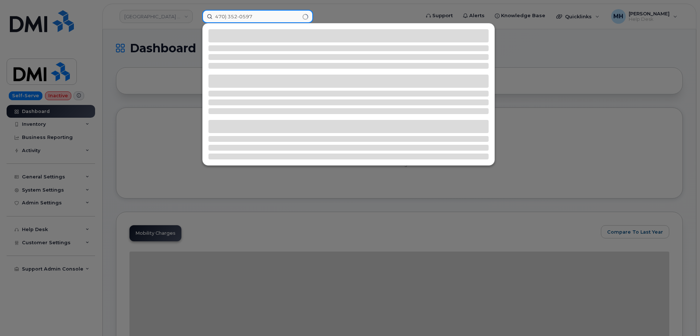
click at [228, 16] on input "470) 352-0597" at bounding box center [257, 16] width 111 height 13
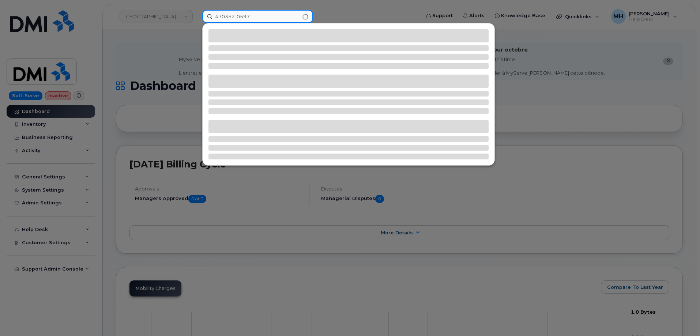
click at [237, 13] on input "470352-0597" at bounding box center [257, 16] width 111 height 13
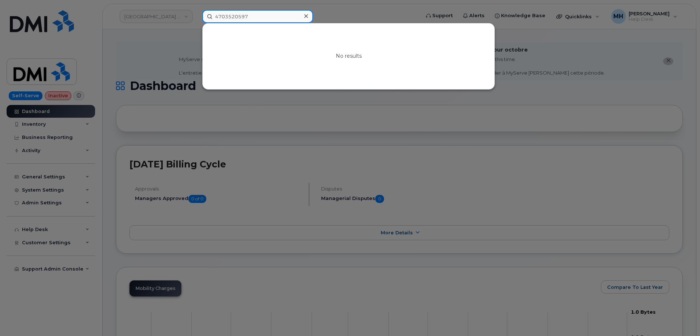
drag, startPoint x: 258, startPoint y: 17, endPoint x: 212, endPoint y: 17, distance: 46.1
click at [212, 17] on input "4703520597" at bounding box center [257, 16] width 111 height 13
click at [263, 13] on input "4703520597" at bounding box center [257, 16] width 111 height 13
drag, startPoint x: 258, startPoint y: 15, endPoint x: 222, endPoint y: 16, distance: 35.9
click at [205, 16] on input "4703520597" at bounding box center [257, 16] width 111 height 13
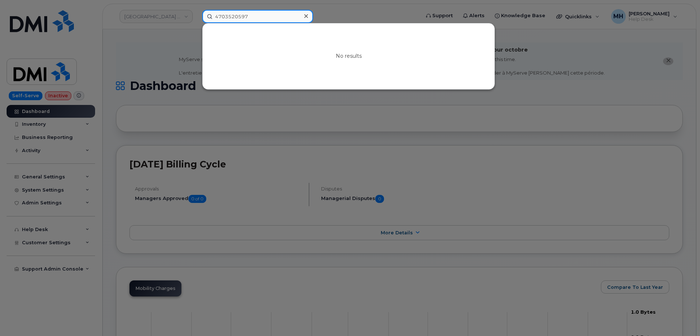
paste input ") 352-"
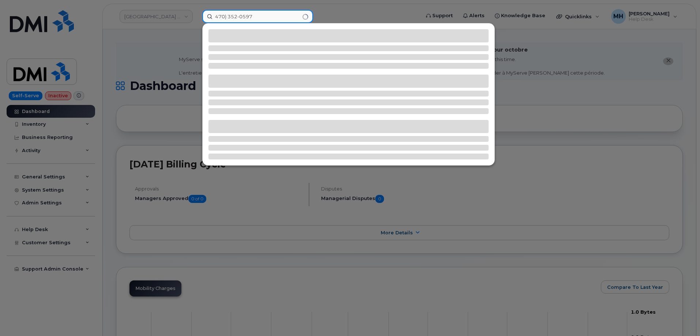
click at [228, 15] on input "470) 352-0597" at bounding box center [257, 16] width 111 height 13
type input "4703520597"
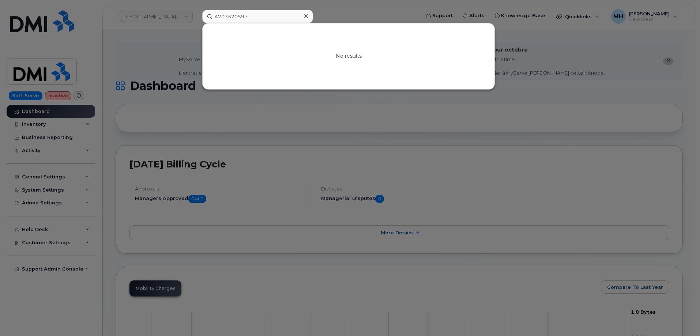
click at [377, 121] on div at bounding box center [350, 168] width 700 height 336
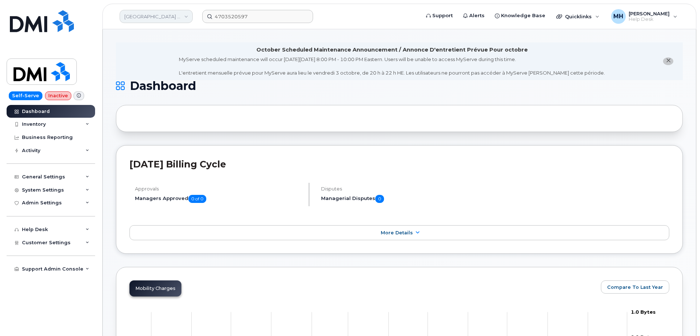
click at [150, 12] on link "Revelstoke Mountain Resort LP" at bounding box center [156, 16] width 73 height 13
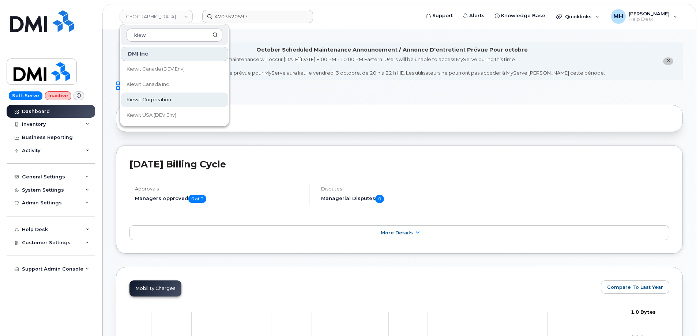
type input "kiew"
click at [149, 97] on span "Kiewit Corporation" at bounding box center [149, 99] width 45 height 7
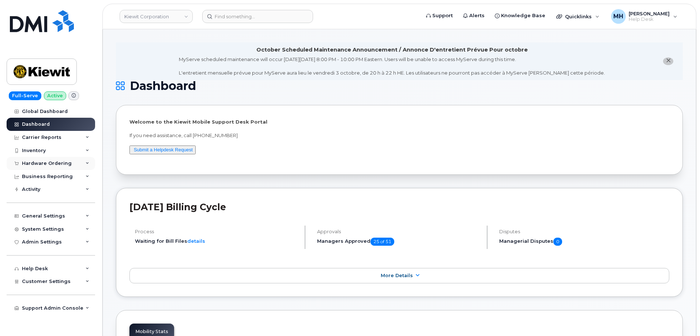
click at [66, 162] on div "Hardware Ordering" at bounding box center [47, 164] width 50 height 6
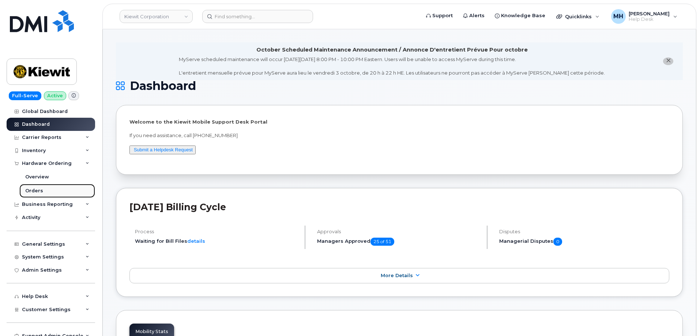
click at [60, 197] on link "Orders" at bounding box center [57, 191] width 76 height 14
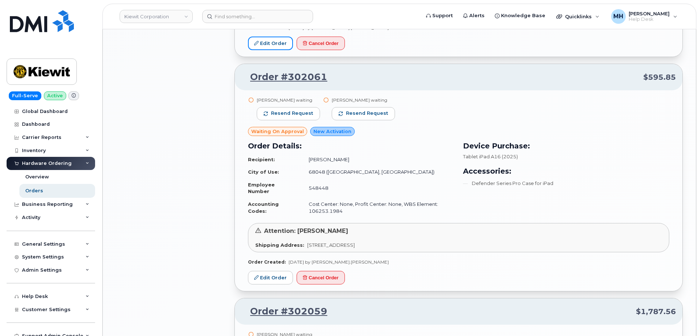
scroll to position [1024, 0]
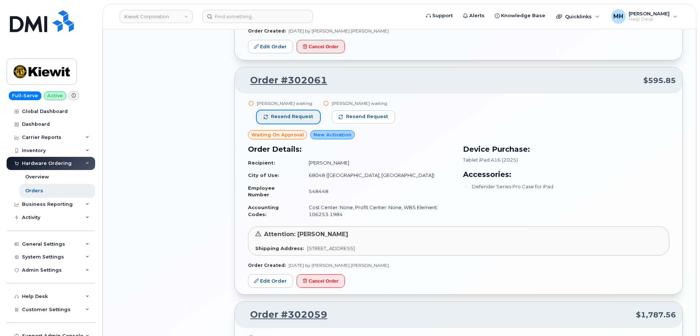
click at [305, 115] on span "Resend request" at bounding box center [292, 116] width 42 height 7
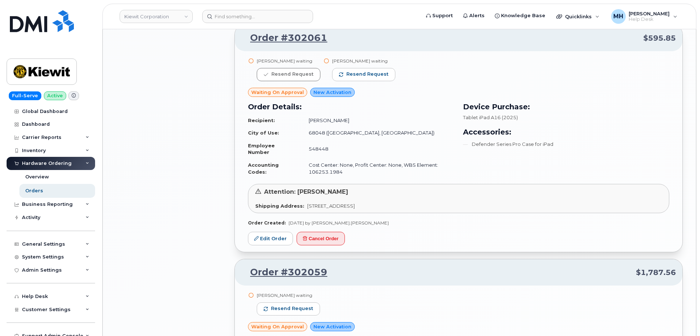
scroll to position [1134, 0]
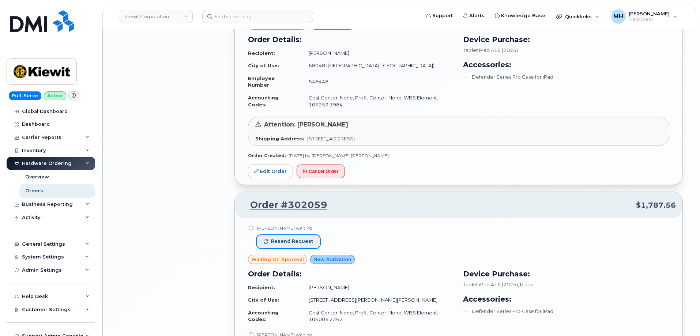
click at [284, 238] on button "Resend request" at bounding box center [288, 241] width 63 height 13
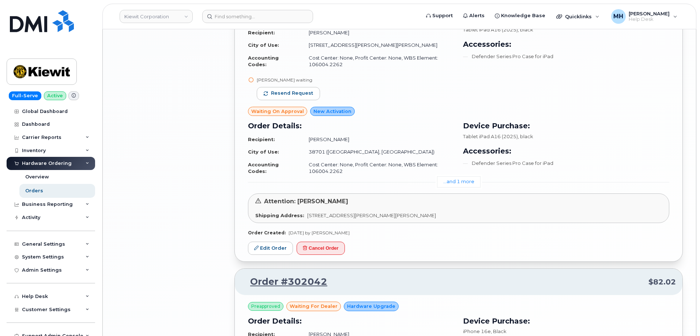
scroll to position [1390, 0]
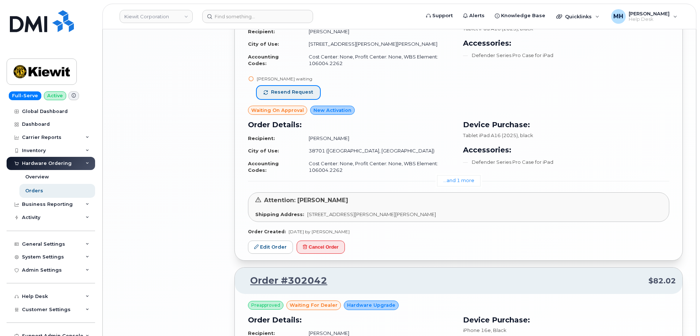
click at [283, 91] on span "Resend request" at bounding box center [292, 92] width 42 height 7
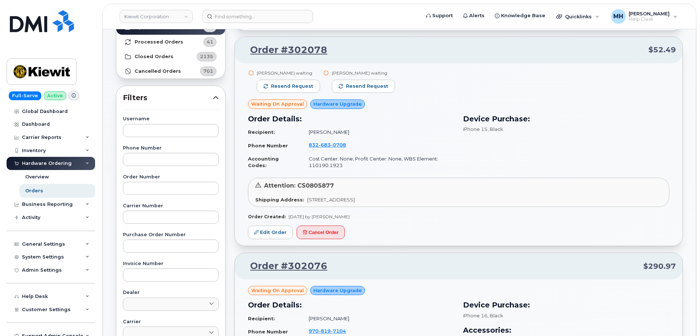
scroll to position [61, 0]
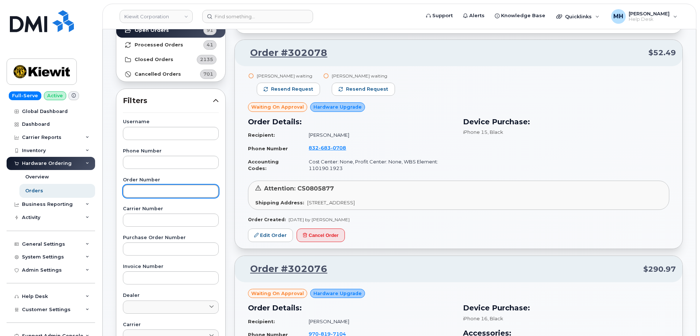
click at [147, 191] on input "text" at bounding box center [171, 191] width 96 height 13
paste input "301159"
type input "301159"
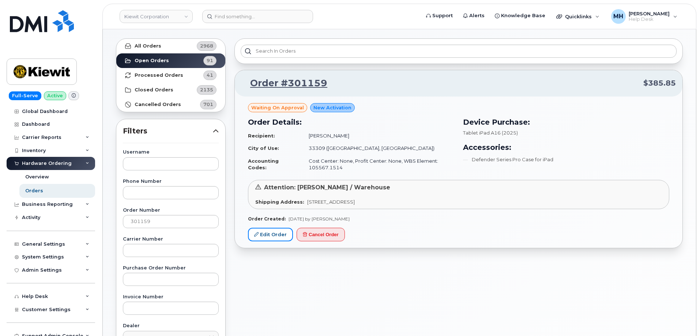
scroll to position [0, 0]
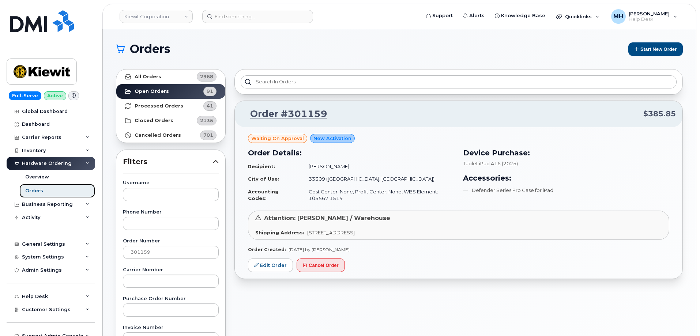
click at [46, 193] on link "Orders" at bounding box center [57, 191] width 76 height 14
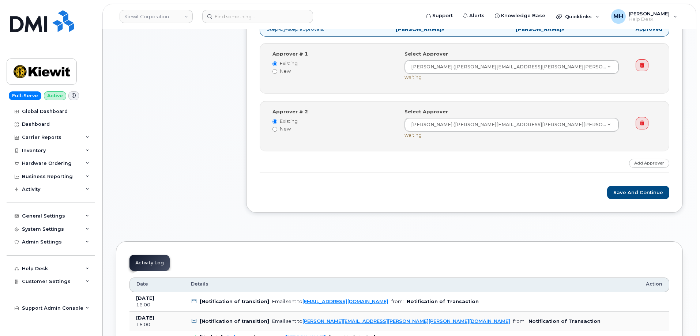
scroll to position [366, 0]
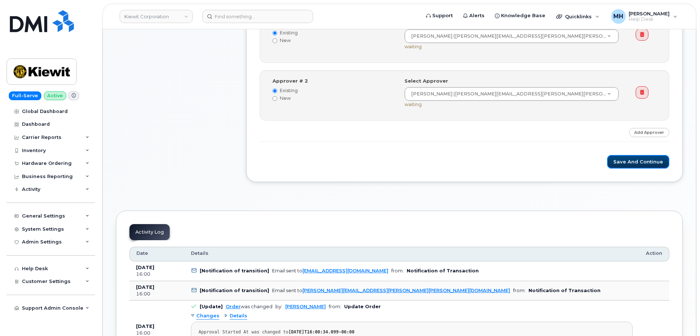
drag, startPoint x: 624, startPoint y: 165, endPoint x: 575, endPoint y: 183, distance: 52.4
click at [625, 164] on button "Save and Continue" at bounding box center [638, 162] width 62 height 14
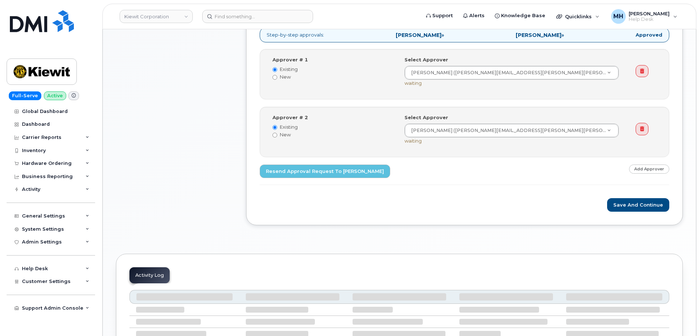
scroll to position [438, 0]
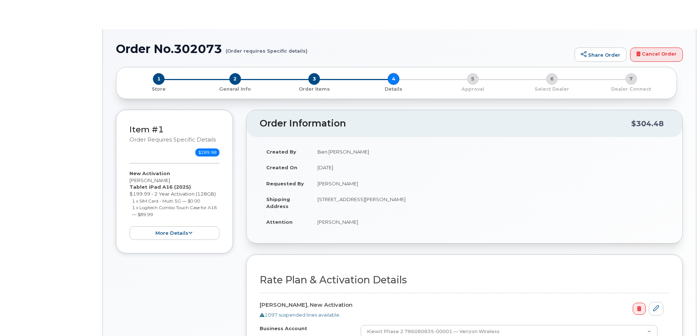
select select "Mobile Broadband Tablet Unl"
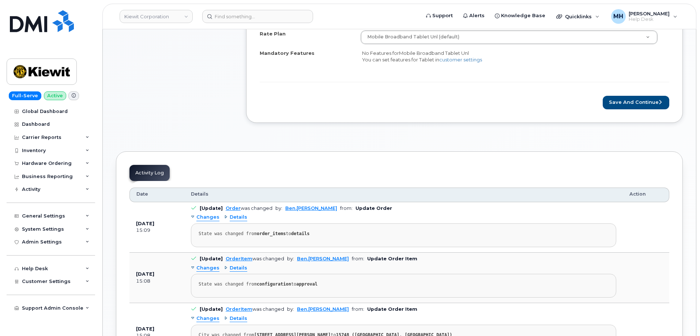
scroll to position [366, 0]
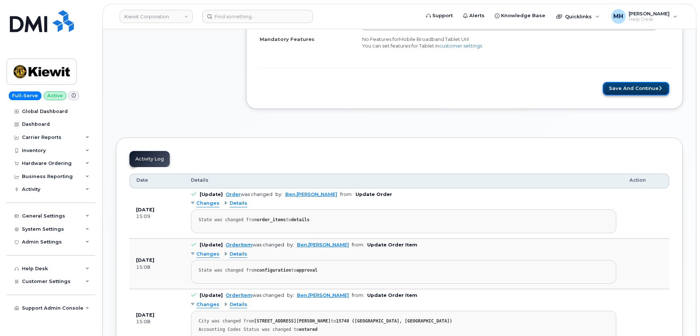
click at [634, 91] on button "Save and Continue" at bounding box center [636, 89] width 67 height 14
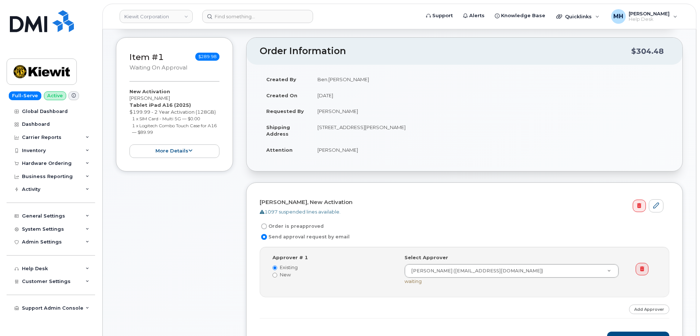
scroll to position [293, 0]
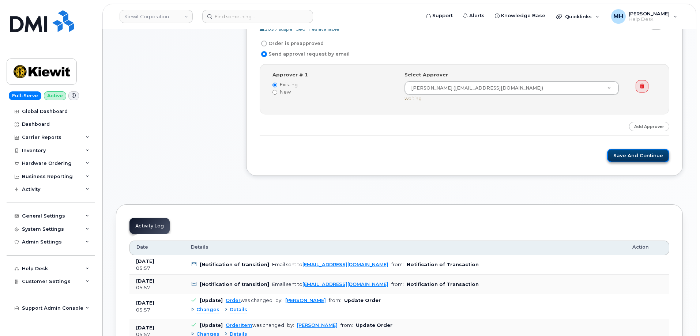
click at [616, 156] on button "Save and Continue" at bounding box center [638, 156] width 62 height 14
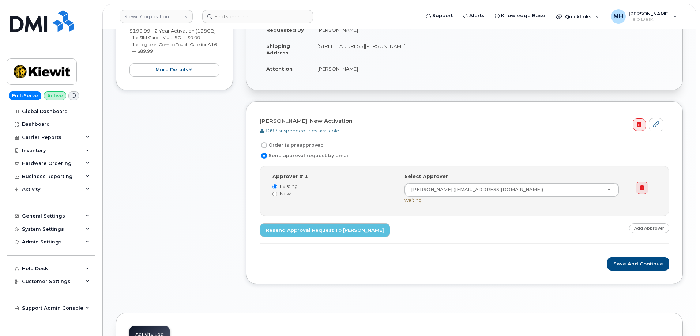
scroll to position [257, 0]
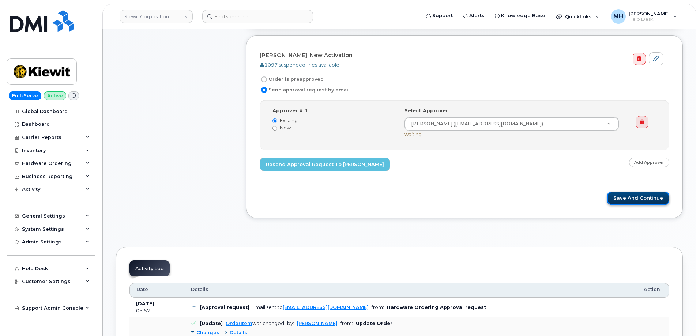
click at [624, 202] on button "Save and Continue" at bounding box center [638, 199] width 62 height 14
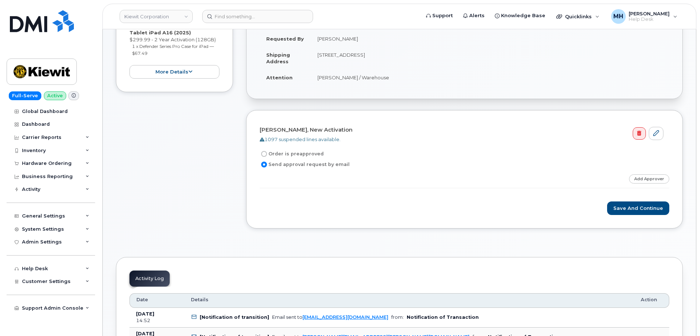
scroll to position [183, 0]
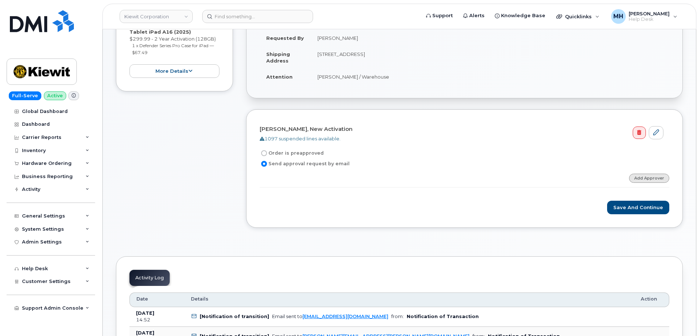
click at [653, 178] on link "Add Approver" at bounding box center [649, 178] width 40 height 9
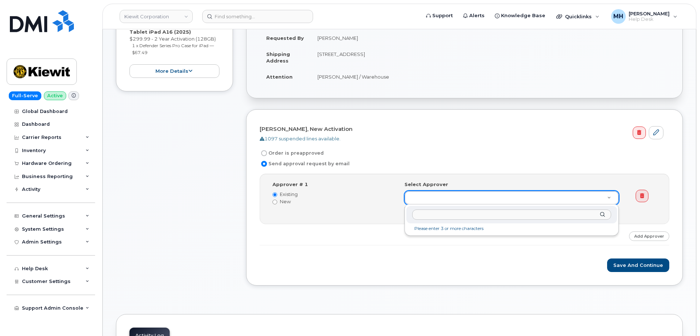
click at [429, 218] on input "text" at bounding box center [511, 215] width 199 height 11
type input "[PERSON_NAME]"
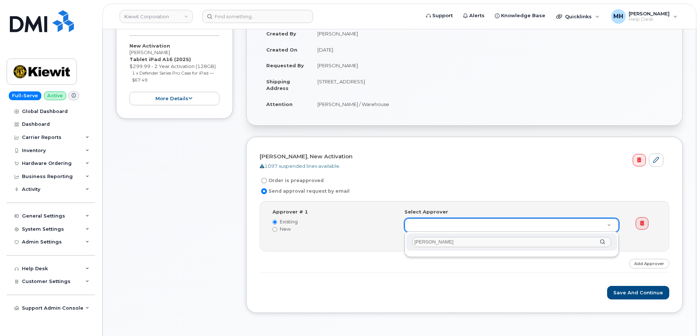
scroll to position [110, 0]
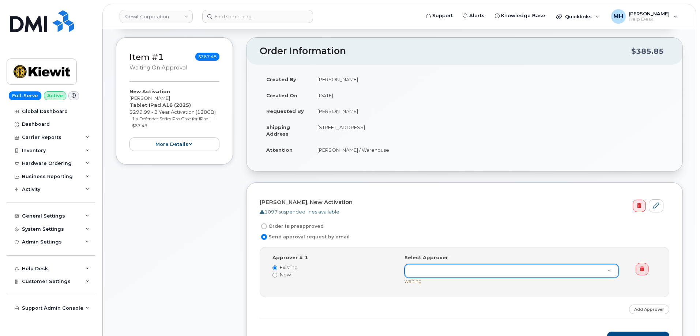
click at [282, 276] on label "New" at bounding box center [332, 274] width 121 height 7
click at [277, 276] on input "New" at bounding box center [274, 275] width 5 height 5
radio input "true"
radio input "false"
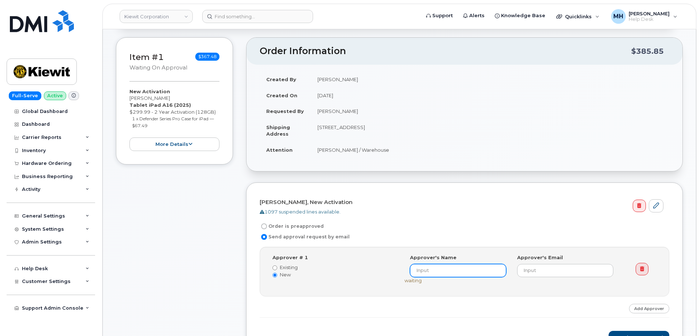
click at [436, 274] on input at bounding box center [458, 270] width 96 height 13
paste input "[PERSON_NAME]"
type input "[PERSON_NAME]"
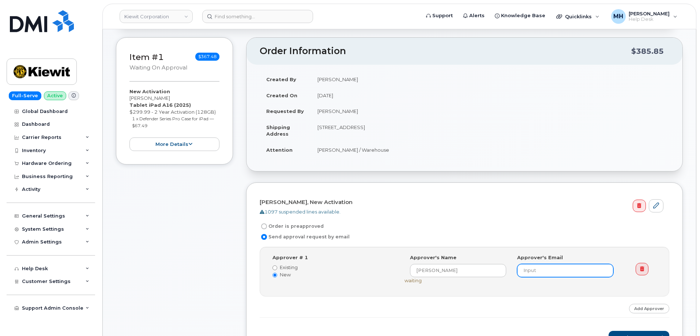
click at [541, 274] on input "email" at bounding box center [565, 270] width 96 height 13
paste input "[PERSON_NAME][EMAIL_ADDRESS][PERSON_NAME][PERSON_NAME][DOMAIN_NAME]"
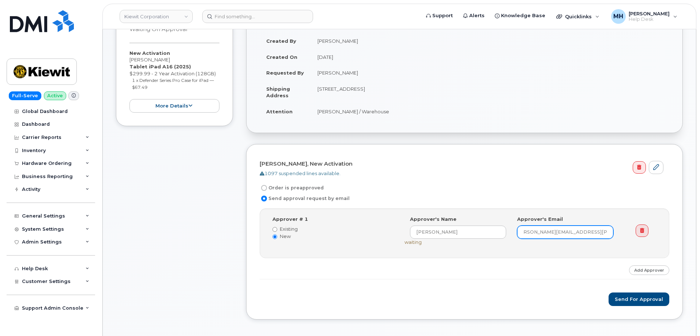
scroll to position [219, 0]
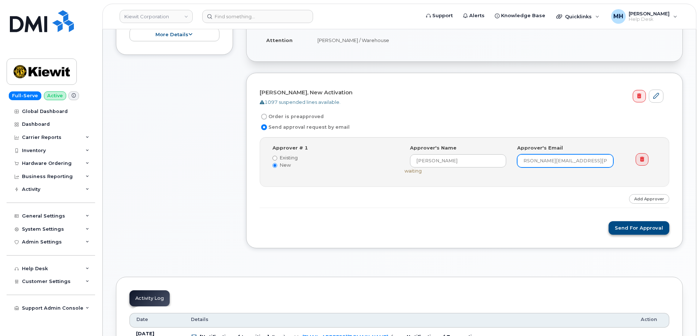
type input "[PERSON_NAME][EMAIL_ADDRESS][PERSON_NAME][PERSON_NAME][DOMAIN_NAME]"
drag, startPoint x: 623, startPoint y: 224, endPoint x: 24, endPoint y: 192, distance: 599.6
click at [623, 224] on button "Send for Approval" at bounding box center [639, 228] width 61 height 14
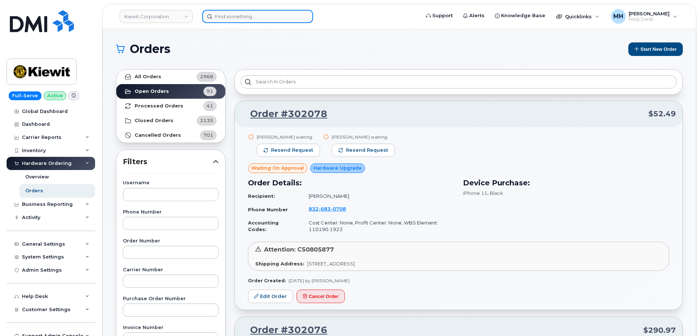
click at [257, 22] on input at bounding box center [257, 16] width 111 height 13
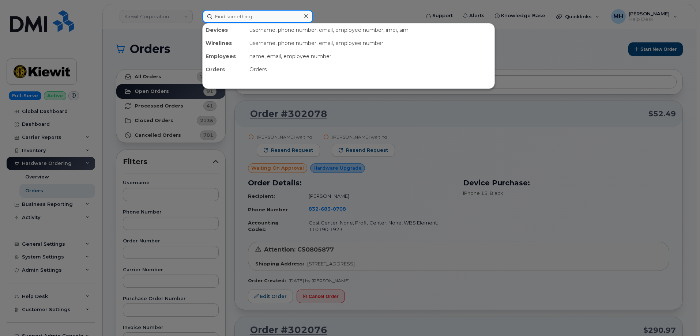
paste input "301674"
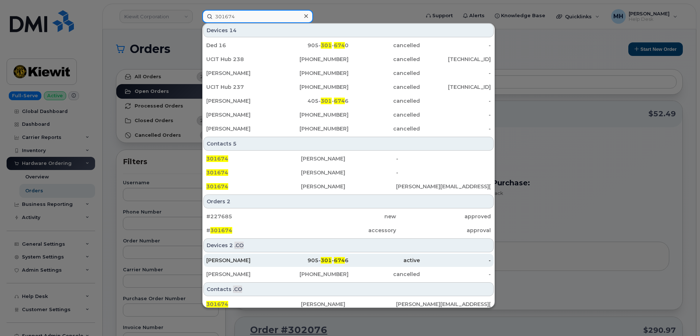
scroll to position [102, 0]
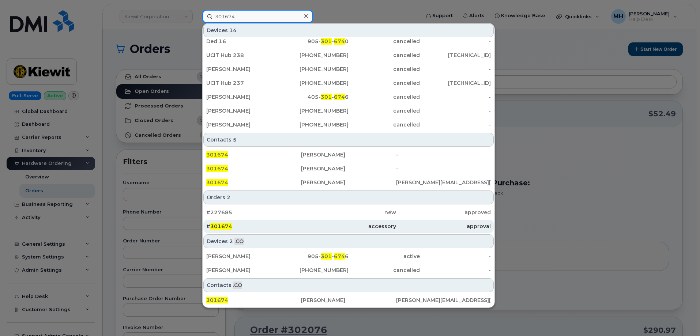
type input "301674"
click at [243, 223] on div "# 301674" at bounding box center [253, 226] width 95 height 7
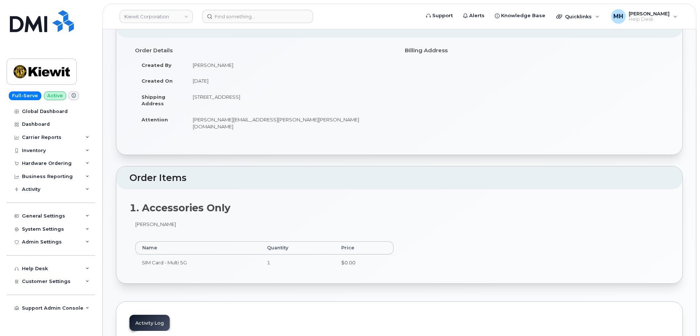
scroll to position [110, 0]
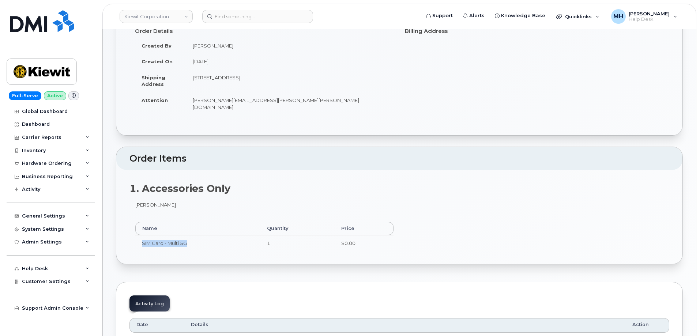
drag, startPoint x: 172, startPoint y: 234, endPoint x: 142, endPoint y: 234, distance: 29.6
click at [142, 235] on td "SIM Card - Multi 5G" at bounding box center [197, 243] width 125 height 16
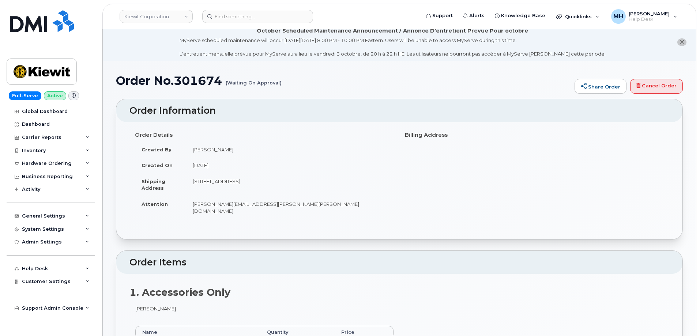
scroll to position [0, 0]
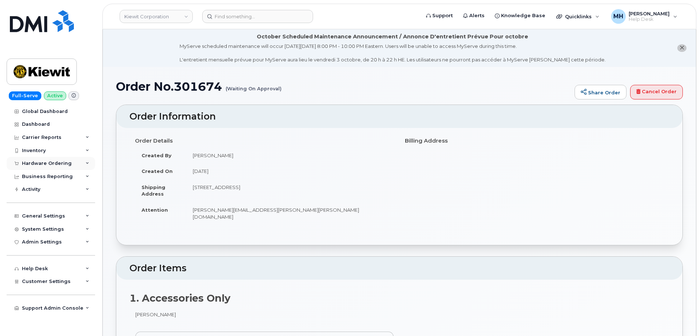
click at [65, 162] on div "Hardware Ordering" at bounding box center [47, 164] width 50 height 6
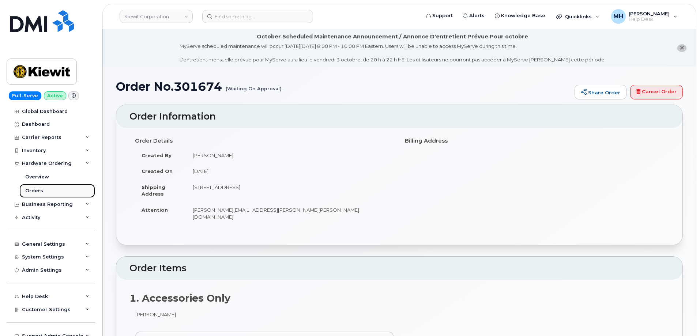
click at [53, 190] on link "Orders" at bounding box center [57, 191] width 76 height 14
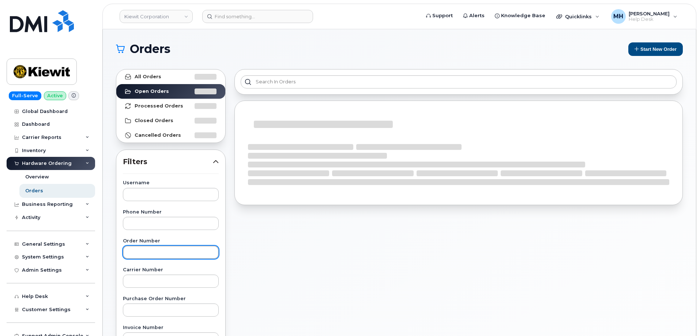
click at [154, 252] on input "text" at bounding box center [171, 252] width 96 height 13
paste input "SIM Card - Multi 5G"
type input "SIM Card - Multi 5G"
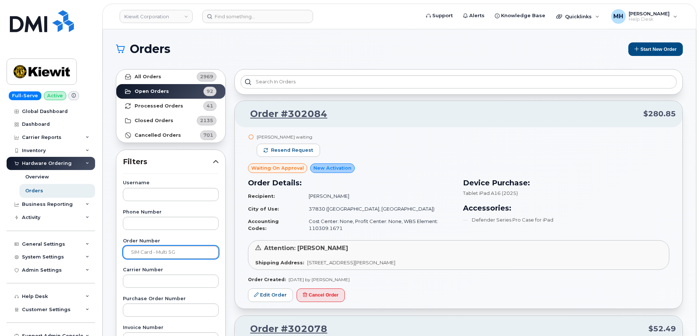
click at [178, 253] on input "SIM Card - Multi 5G" at bounding box center [171, 252] width 96 height 13
drag, startPoint x: 162, startPoint y: 252, endPoint x: 114, endPoint y: 252, distance: 48.6
paste input "text"
drag, startPoint x: 191, startPoint y: 253, endPoint x: 116, endPoint y: 253, distance: 75.0
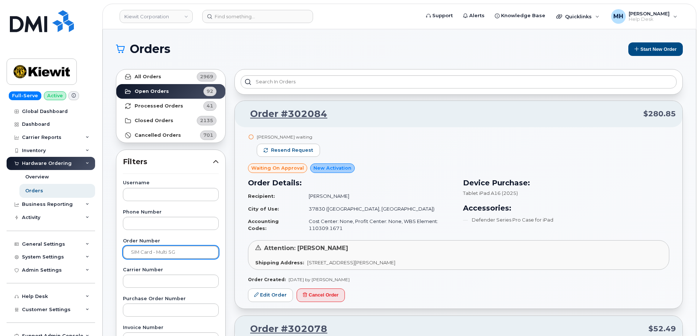
paste input "301674"
type input "301674"
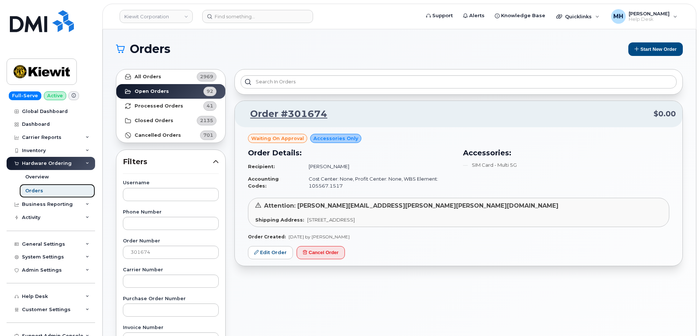
click at [49, 191] on link "Orders" at bounding box center [57, 191] width 76 height 14
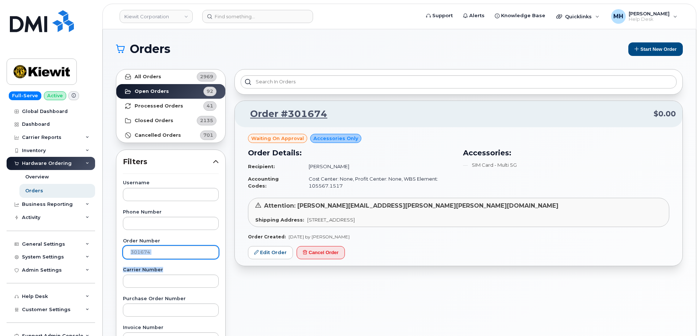
drag, startPoint x: 162, startPoint y: 259, endPoint x: 123, endPoint y: 251, distance: 39.5
click at [189, 255] on input "301674" at bounding box center [171, 252] width 96 height 13
drag, startPoint x: 147, startPoint y: 255, endPoint x: 128, endPoint y: 255, distance: 18.7
click at [128, 255] on input "301674" at bounding box center [171, 252] width 96 height 13
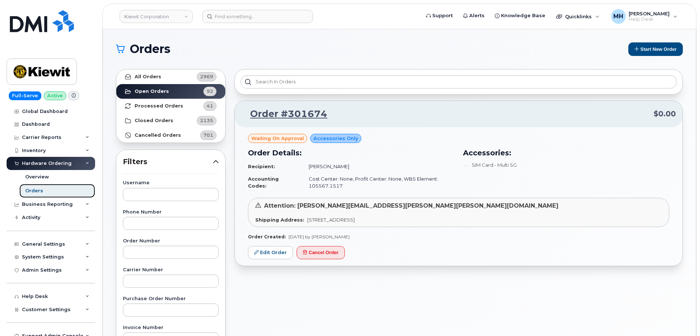
drag, startPoint x: 57, startPoint y: 192, endPoint x: 62, endPoint y: 193, distance: 4.9
click at [57, 193] on link "Orders" at bounding box center [57, 191] width 76 height 14
click at [56, 173] on link "Overview" at bounding box center [57, 177] width 76 height 14
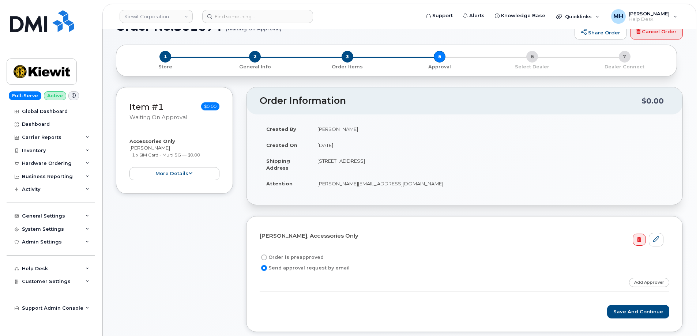
scroll to position [110, 0]
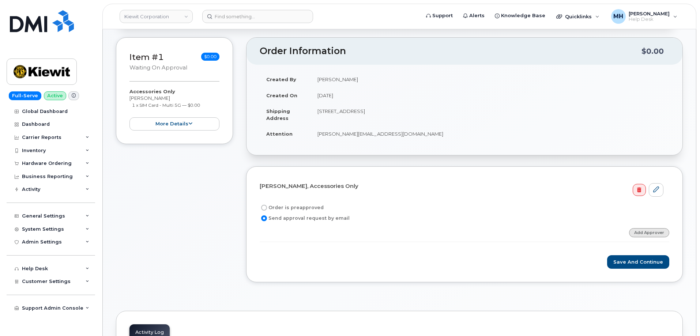
click at [650, 233] on link "Add Approver" at bounding box center [649, 232] width 40 height 9
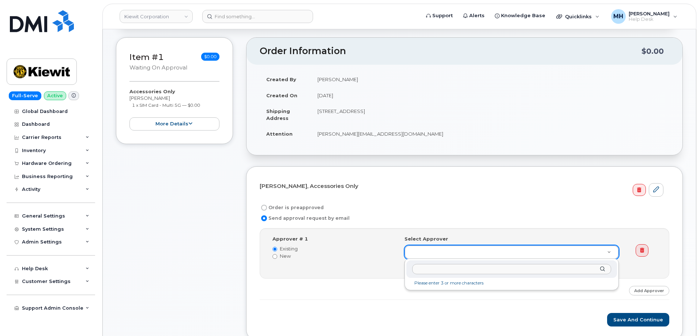
click at [454, 272] on input "text" at bounding box center [511, 269] width 199 height 11
type input "John Candillo"
drag, startPoint x: 422, startPoint y: 272, endPoint x: 390, endPoint y: 273, distance: 32.6
drag, startPoint x: 280, startPoint y: 255, endPoint x: 288, endPoint y: 257, distance: 8.2
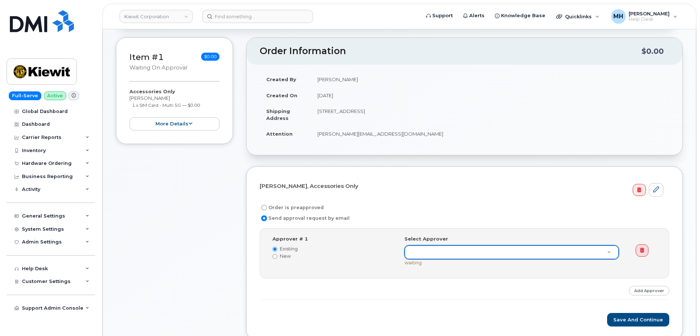
click at [280, 255] on label "New" at bounding box center [332, 256] width 121 height 7
click at [277, 255] on input "New" at bounding box center [274, 256] width 5 height 5
radio input "true"
radio input "false"
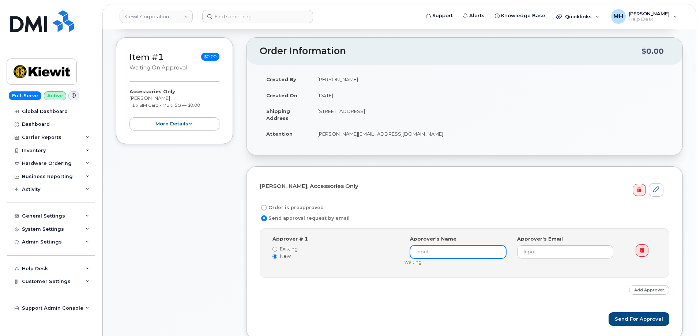
click at [459, 256] on input at bounding box center [458, 251] width 96 height 13
click at [460, 255] on input at bounding box center [458, 251] width 96 height 13
paste input "John Candillo"
type input "John Candillo"
click at [535, 252] on input "email" at bounding box center [565, 251] width 96 height 13
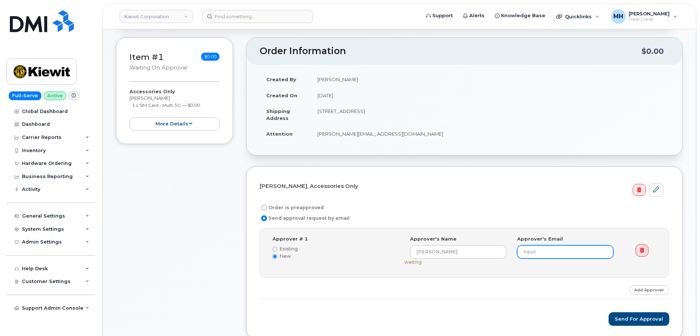
paste input "John.Candillo@kiewit.com."
type input "John.Candillo@kiewit.com"
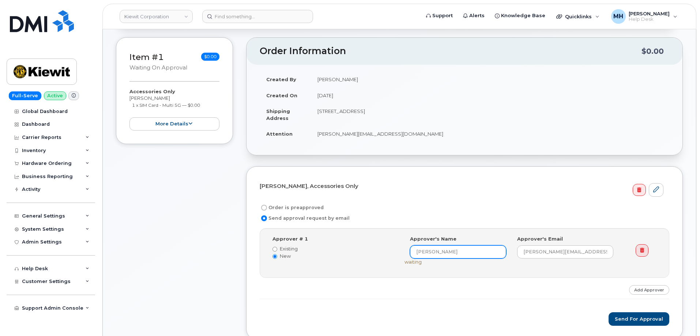
click at [483, 248] on input "John Candillo" at bounding box center [458, 251] width 96 height 13
type input "John Candillo"
click at [489, 299] on hr at bounding box center [465, 299] width 410 height 0
click at [620, 317] on button "Send for Approval" at bounding box center [639, 319] width 61 height 14
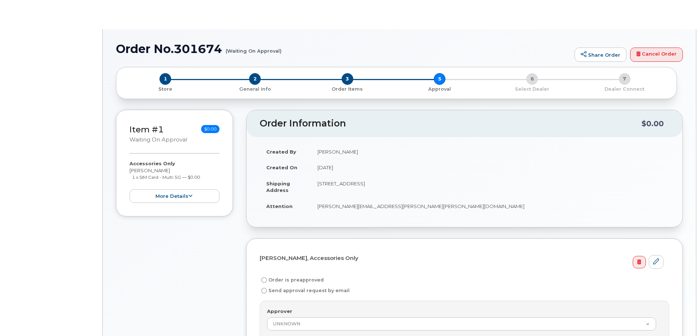
radio input "true"
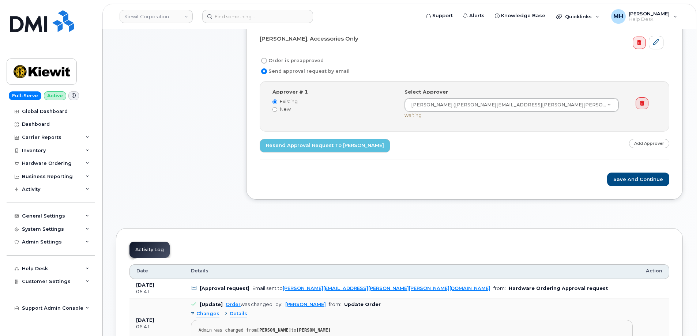
scroll to position [257, 0]
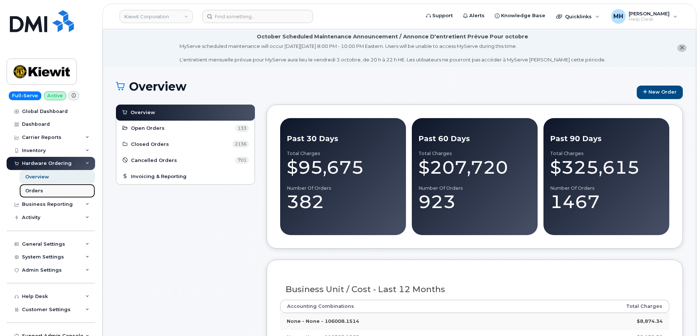
click at [65, 197] on link "Orders" at bounding box center [57, 191] width 76 height 14
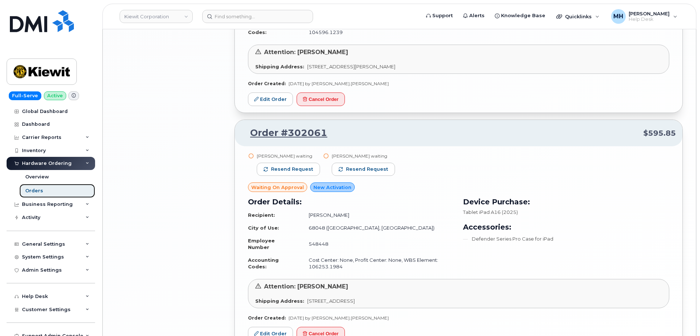
scroll to position [1477, 0]
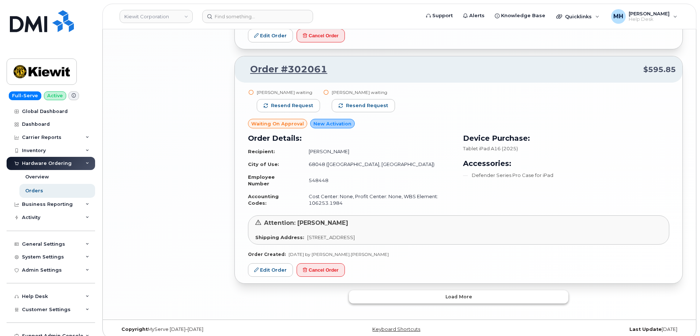
click at [356, 296] on button "Load more" at bounding box center [458, 296] width 219 height 13
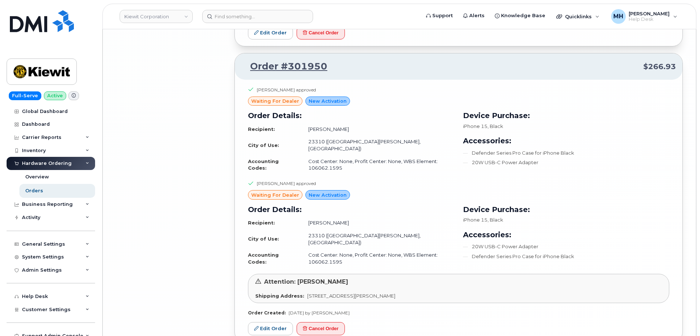
scroll to position [3513, 0]
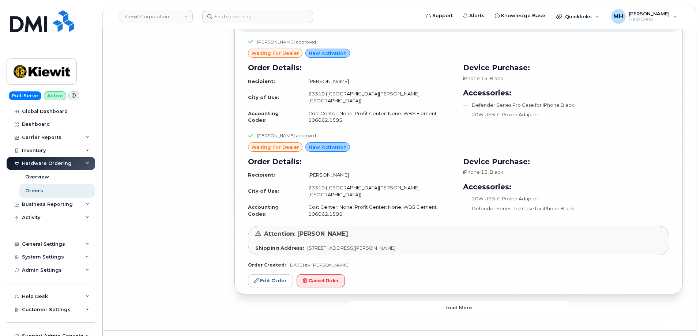
click at [387, 301] on button "Load more" at bounding box center [458, 307] width 219 height 13
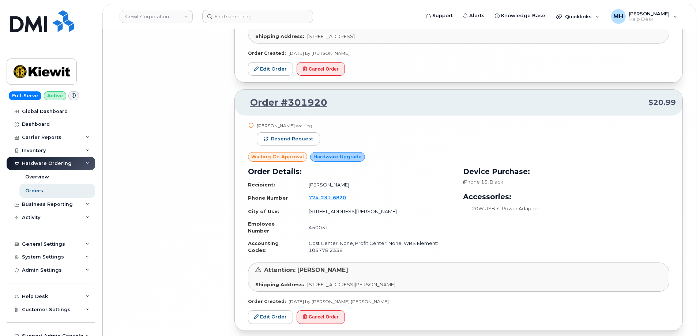
scroll to position [5262, 0]
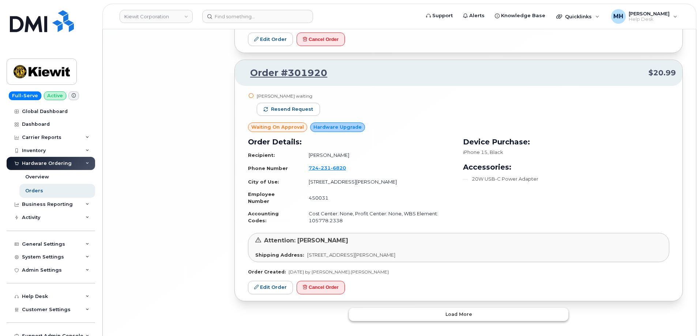
click at [399, 308] on button "Load more" at bounding box center [458, 314] width 219 height 13
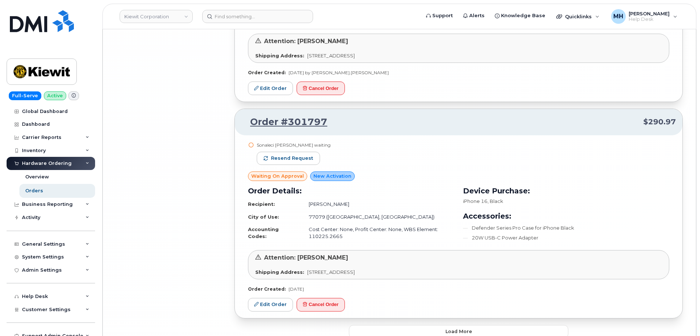
scroll to position [7015, 0]
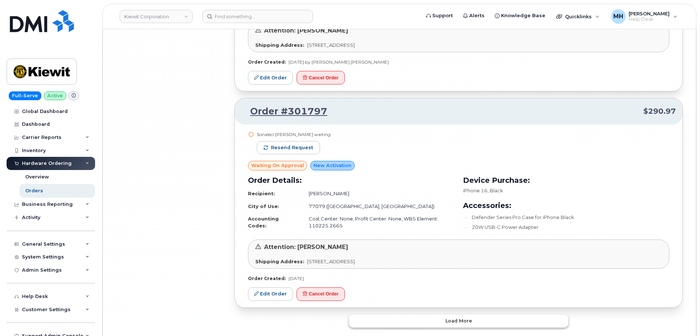
click at [395, 315] on button "Load more" at bounding box center [458, 321] width 219 height 13
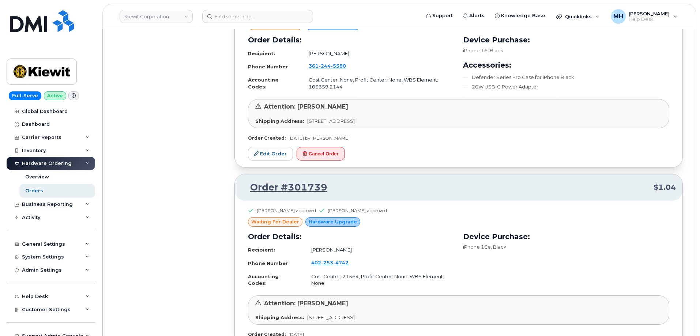
scroll to position [8617, 0]
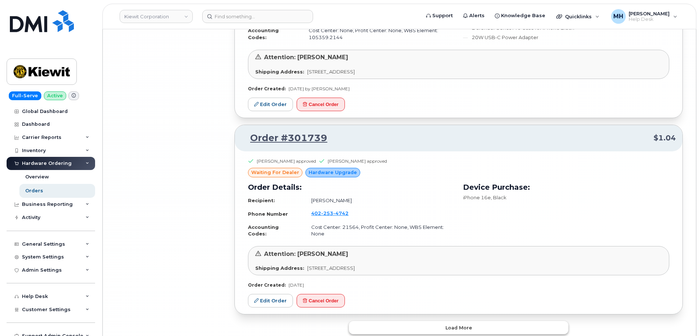
click at [386, 321] on button "Load more" at bounding box center [458, 327] width 219 height 13
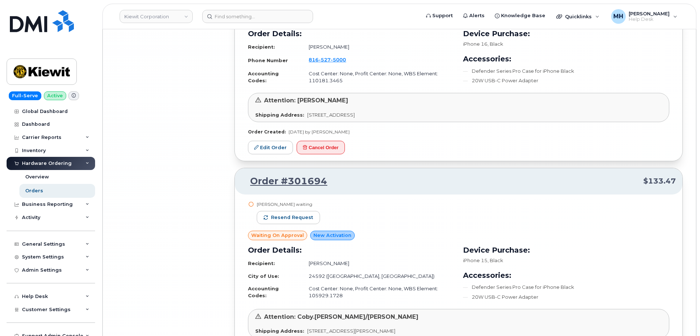
scroll to position [10365, 0]
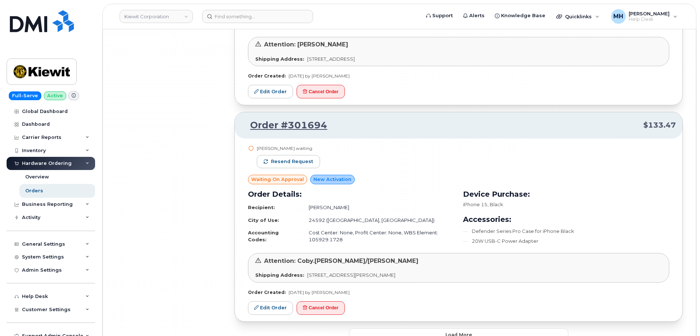
click at [504, 328] on button "Load more" at bounding box center [458, 334] width 219 height 13
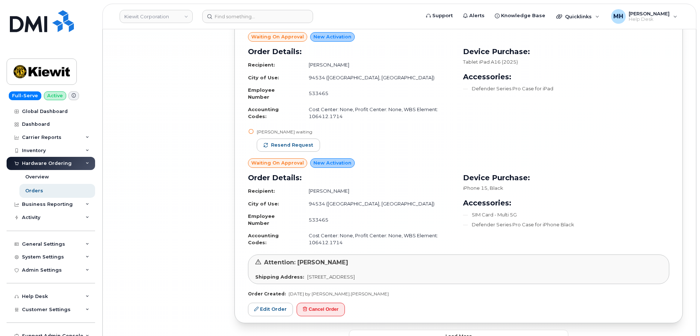
scroll to position [12169, 0]
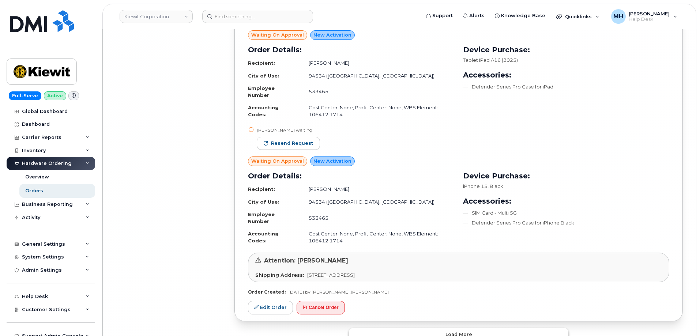
click at [365, 328] on button "Load more" at bounding box center [458, 334] width 219 height 13
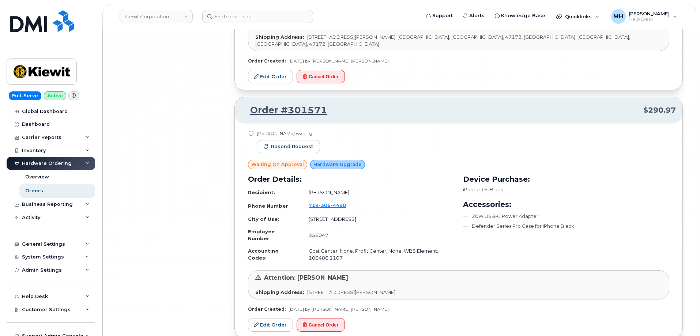
scroll to position [14026, 0]
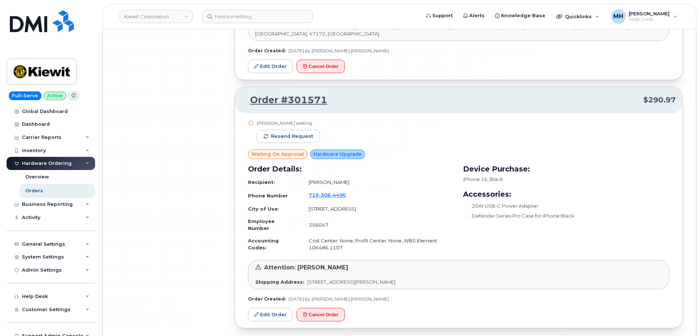
click at [403, 335] on button "Load more" at bounding box center [458, 341] width 219 height 13
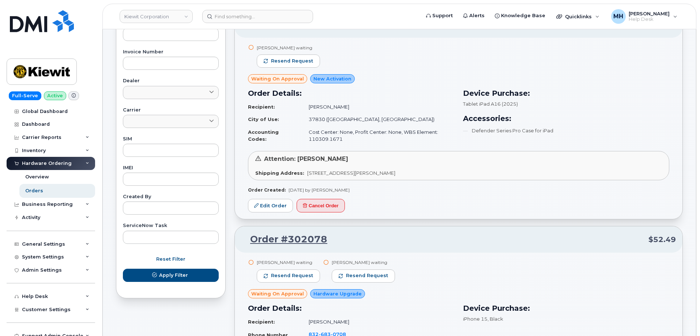
scroll to position [329, 0]
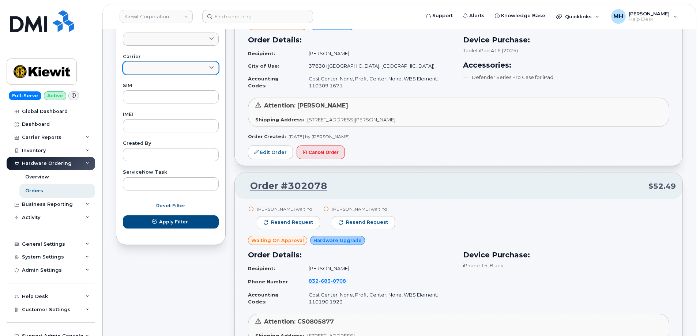
click at [180, 72] on link at bounding box center [171, 67] width 96 height 13
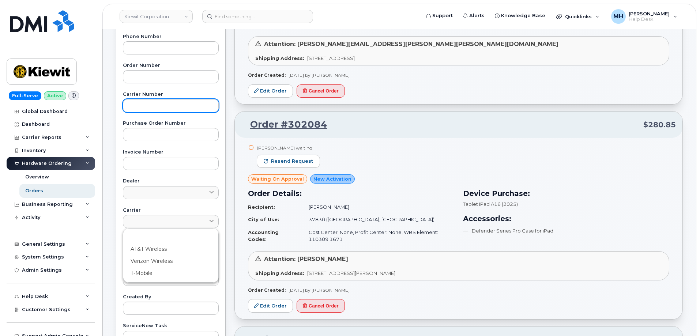
scroll to position [110, 0]
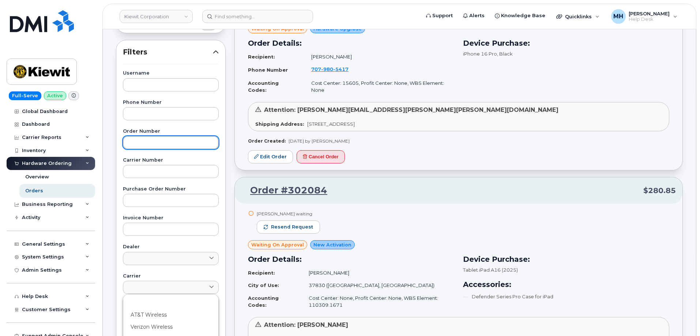
click at [187, 142] on input "text" at bounding box center [171, 142] width 96 height 13
paste input "302004"
type input "302004"
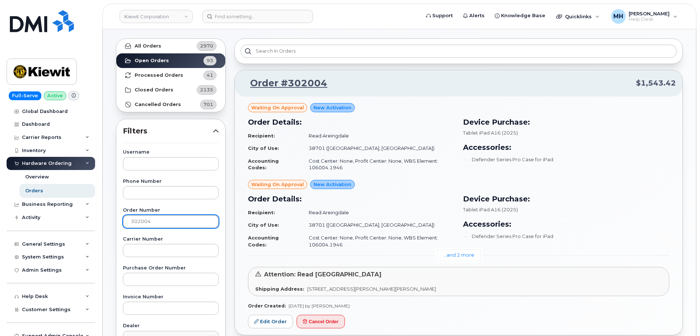
scroll to position [73, 0]
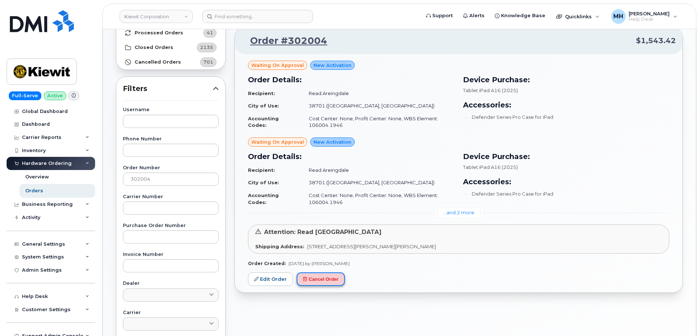
click at [331, 281] on button "Cancel Order" at bounding box center [321, 279] width 48 height 14
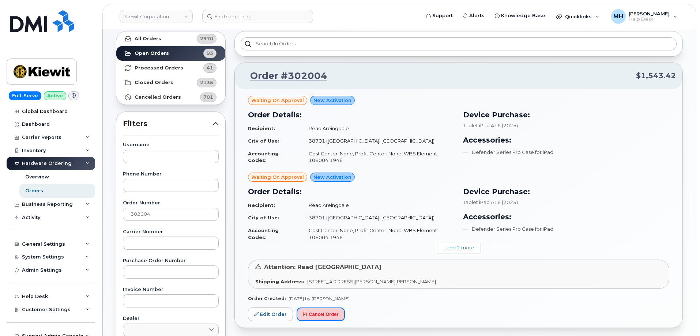
scroll to position [0, 0]
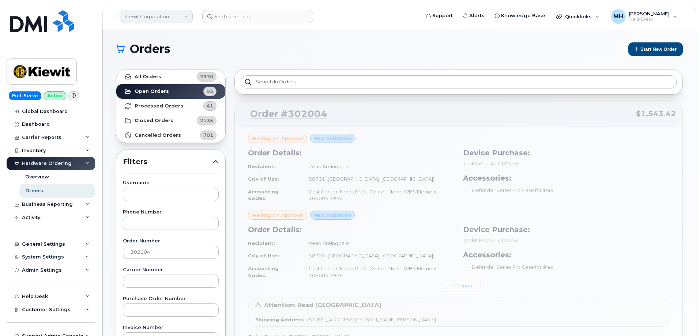
click at [154, 16] on link "Kiewit Corporation" at bounding box center [156, 16] width 73 height 13
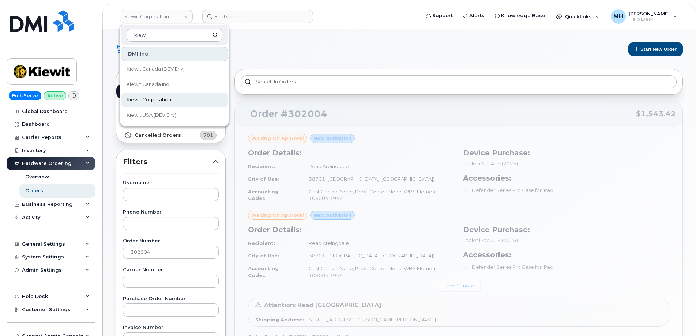
type input "kiew"
click at [171, 95] on link "Kiewit Corporation" at bounding box center [175, 100] width 108 height 15
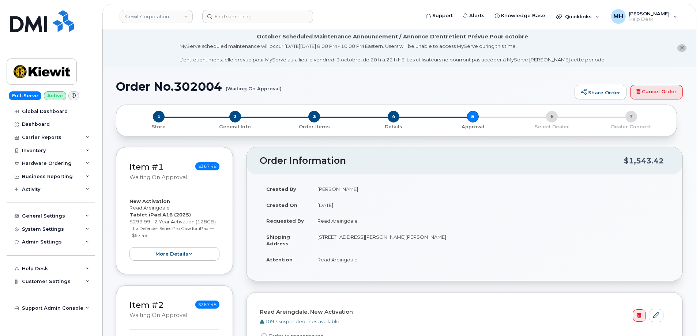
drag, startPoint x: 362, startPoint y: 221, endPoint x: 318, endPoint y: 223, distance: 44.0
click at [318, 223] on td "Read Areingdale" at bounding box center [490, 221] width 358 height 16
copy td "Read Areingdale"
drag, startPoint x: 223, startPoint y: 85, endPoint x: 114, endPoint y: 85, distance: 109.7
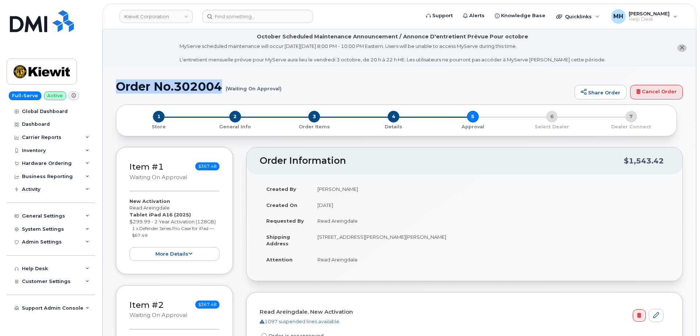
copy h1 "Order No.302004"
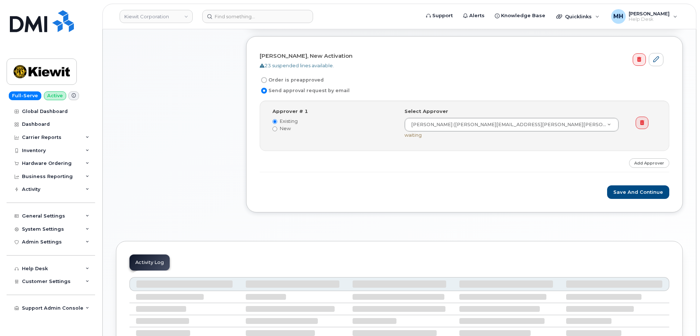
scroll to position [293, 0]
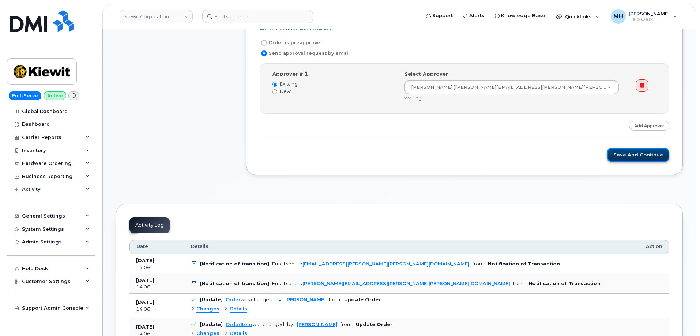
click at [623, 159] on button "Save and Continue" at bounding box center [638, 155] width 62 height 14
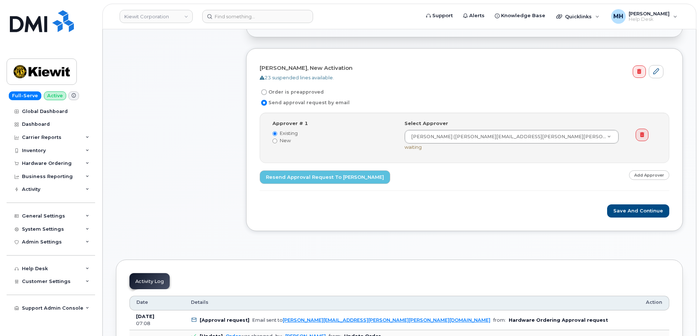
scroll to position [293, 0]
